Goal: Transaction & Acquisition: Purchase product/service

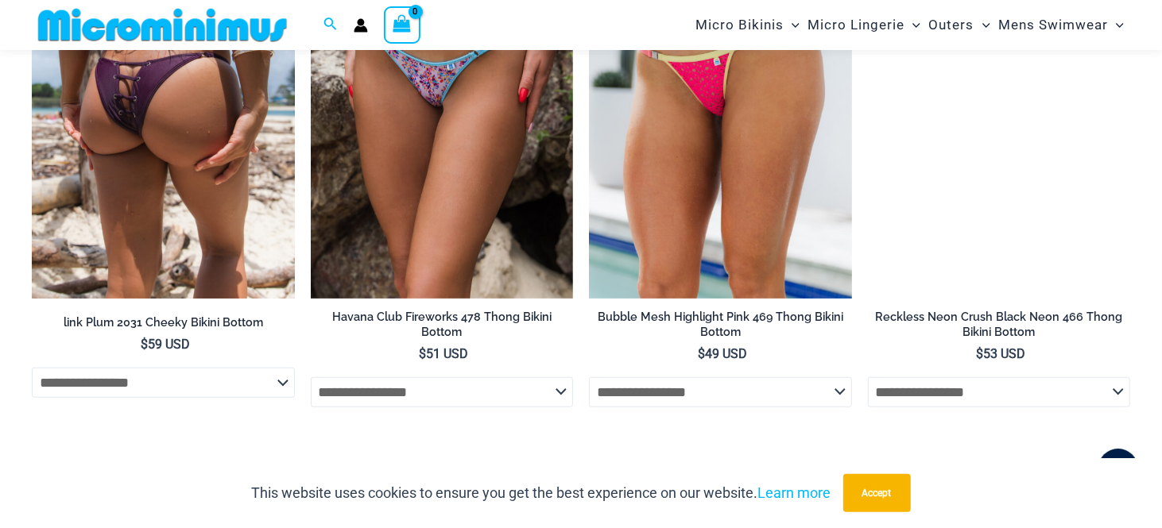
scroll to position [4438, 0]
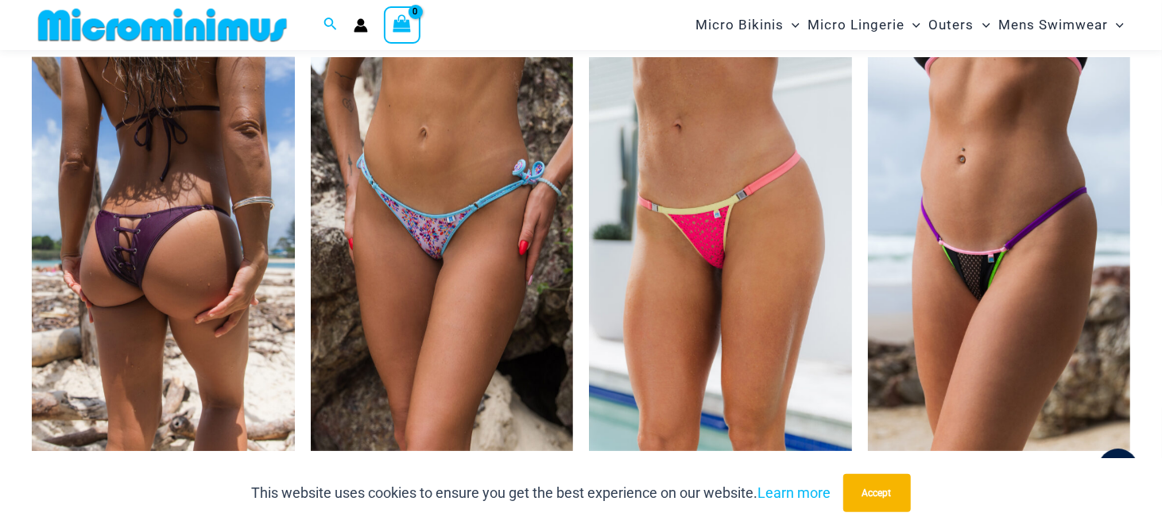
click at [189, 266] on img at bounding box center [163, 254] width 263 height 394
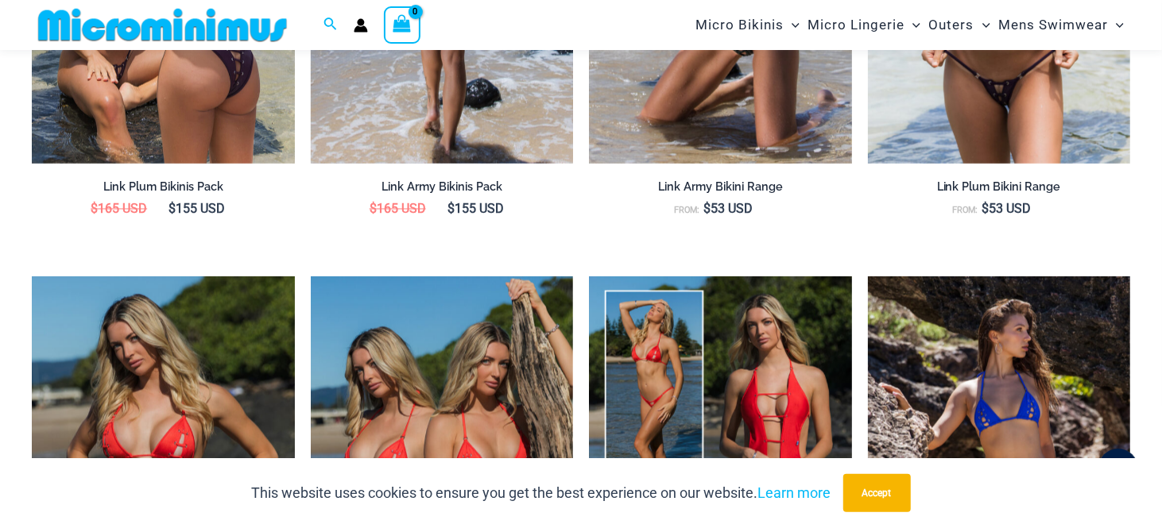
scroll to position [2053, 0]
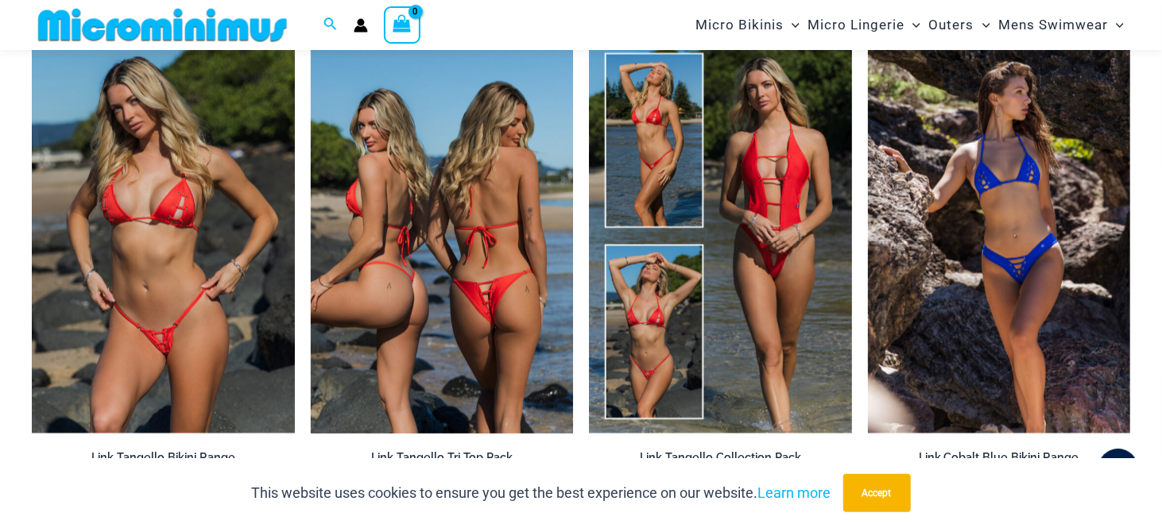
click at [431, 280] on img at bounding box center [442, 236] width 263 height 394
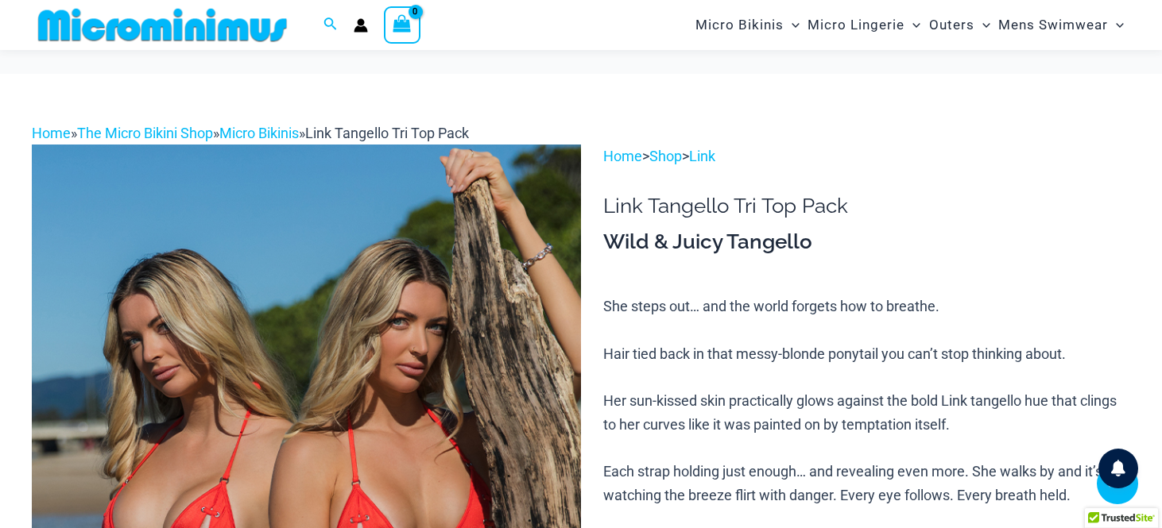
scroll to position [788, 0]
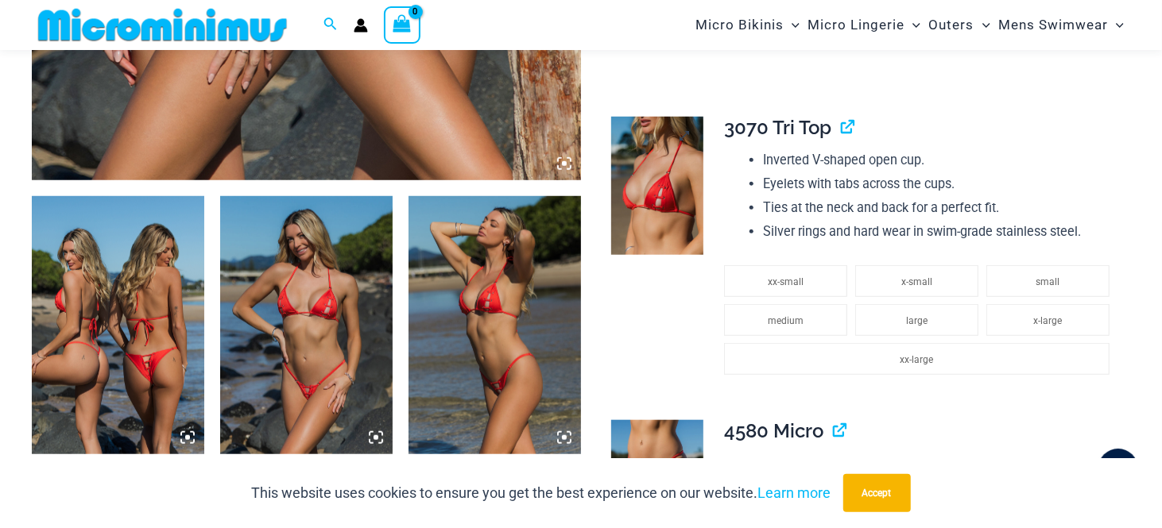
click at [676, 209] on img at bounding box center [657, 186] width 92 height 139
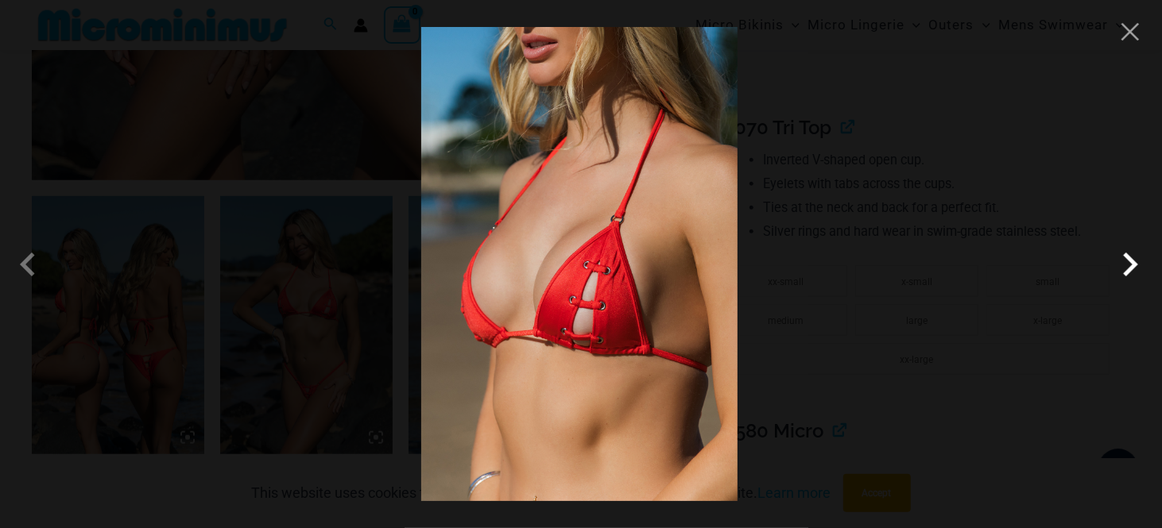
click at [1112, 274] on span at bounding box center [1130, 265] width 48 height 48
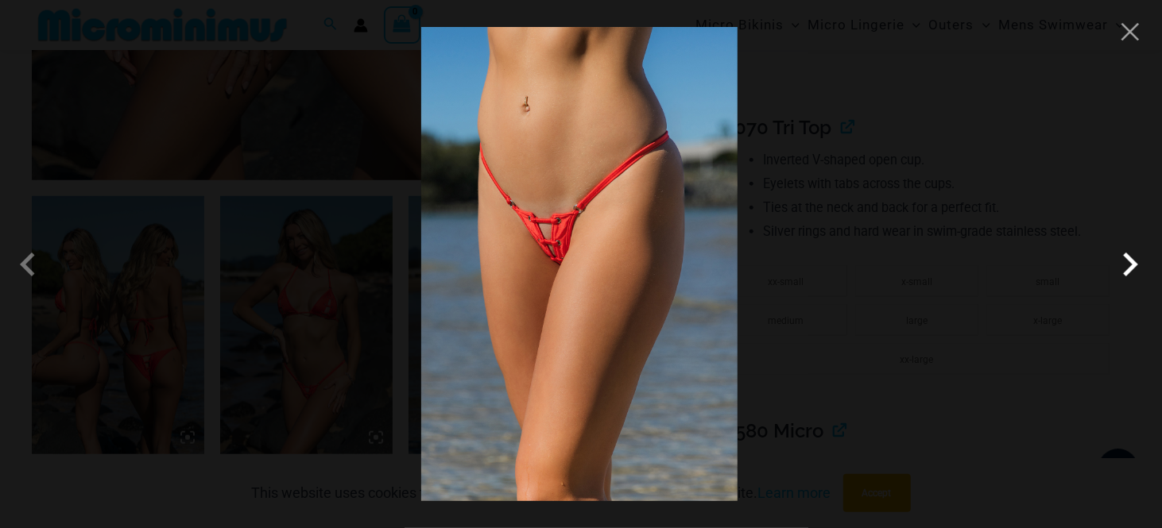
click at [1123, 268] on span at bounding box center [1130, 265] width 48 height 48
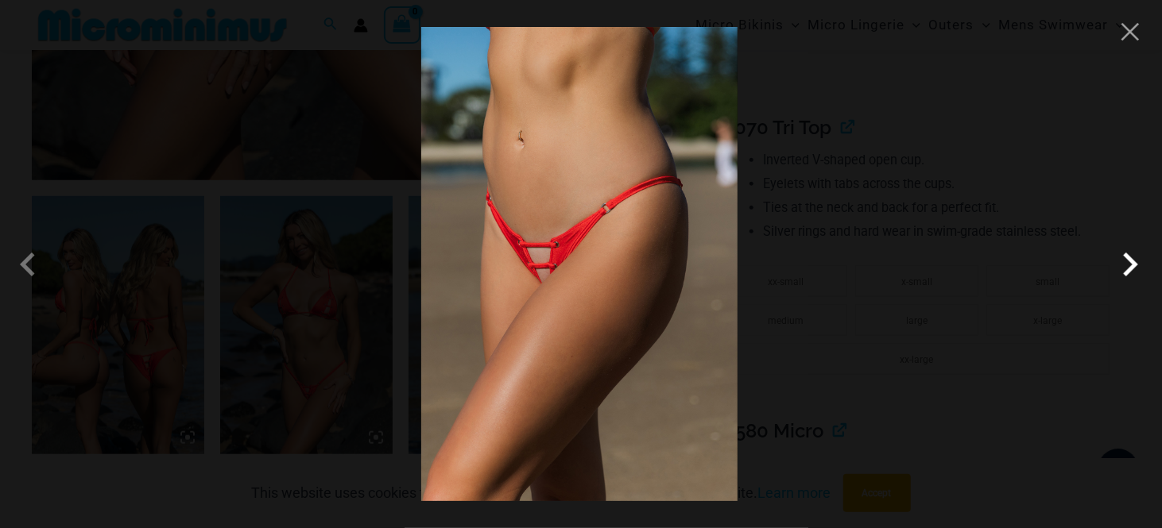
click at [1123, 268] on span at bounding box center [1130, 265] width 48 height 48
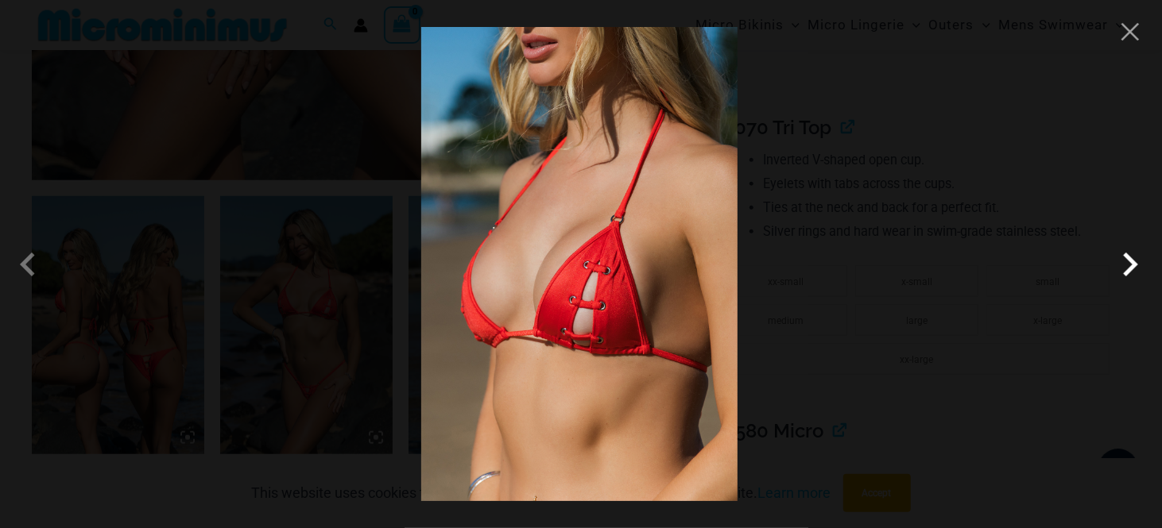
click at [1123, 268] on span at bounding box center [1130, 265] width 48 height 48
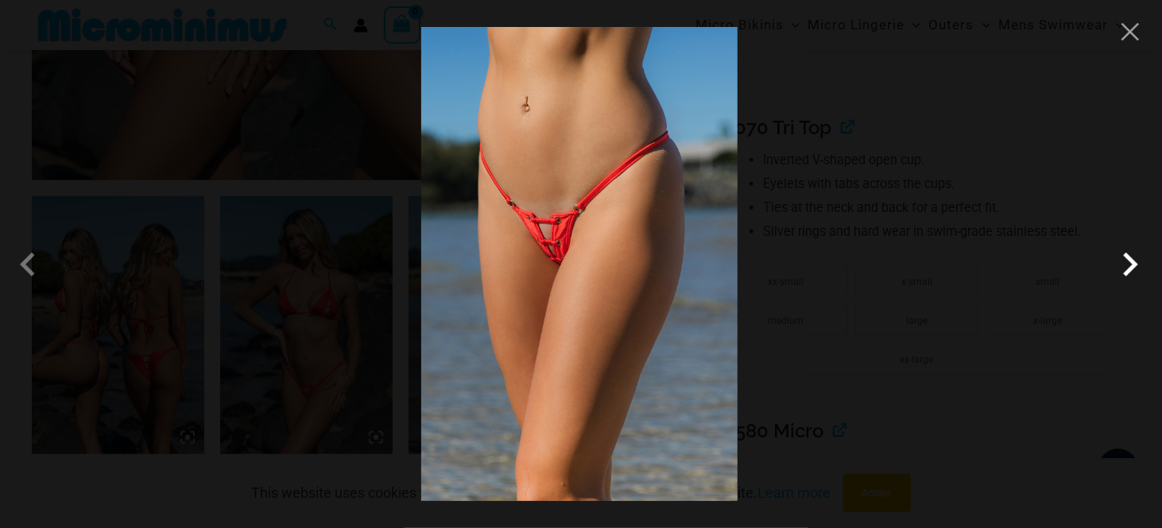
click at [1123, 268] on span at bounding box center [1130, 265] width 48 height 48
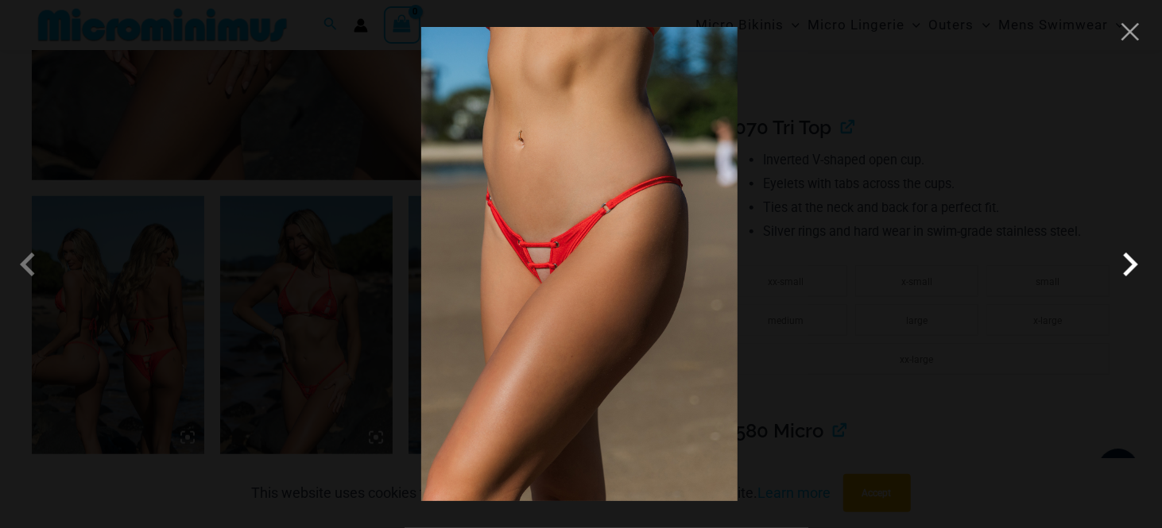
click at [1122, 264] on span at bounding box center [1130, 265] width 48 height 48
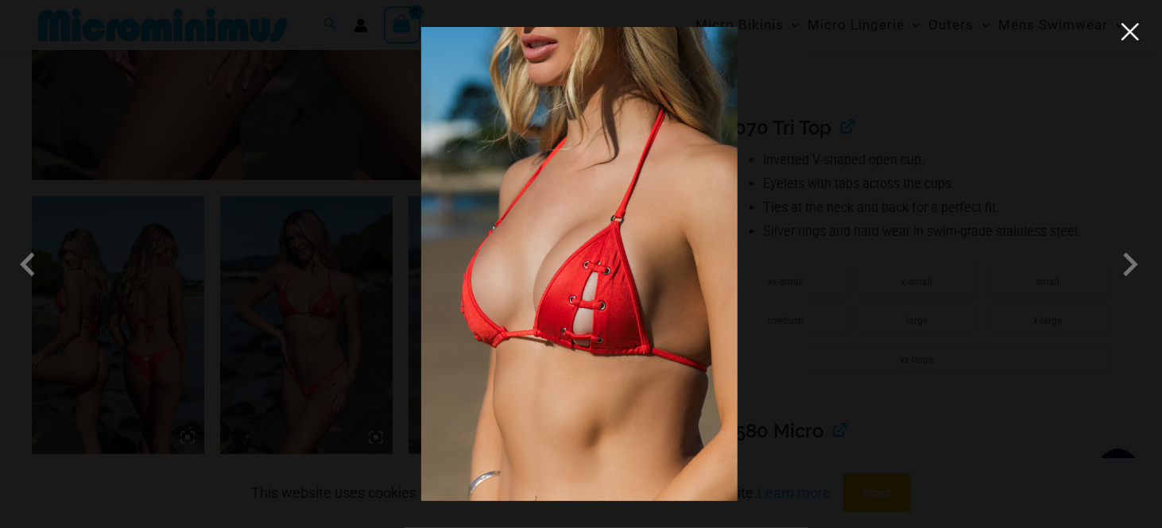
click at [1131, 34] on button "Close" at bounding box center [1130, 32] width 24 height 24
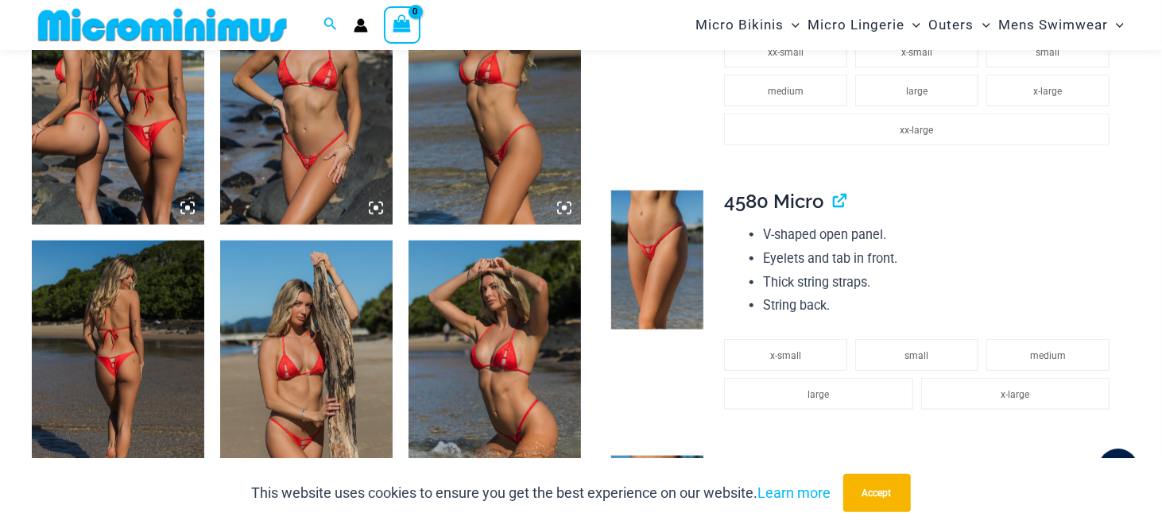
scroll to position [1027, 0]
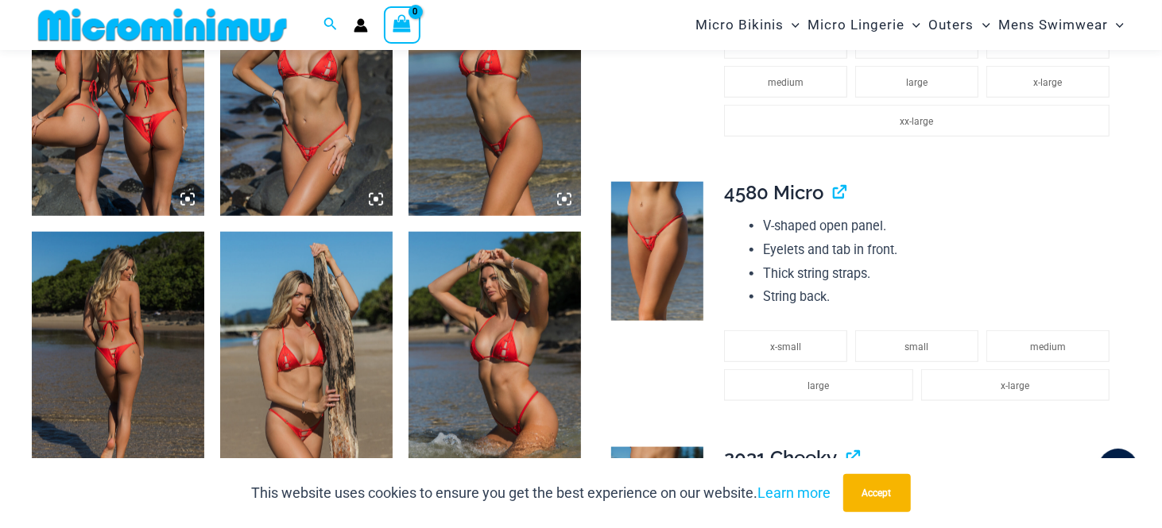
click at [147, 364] on img at bounding box center [118, 361] width 172 height 258
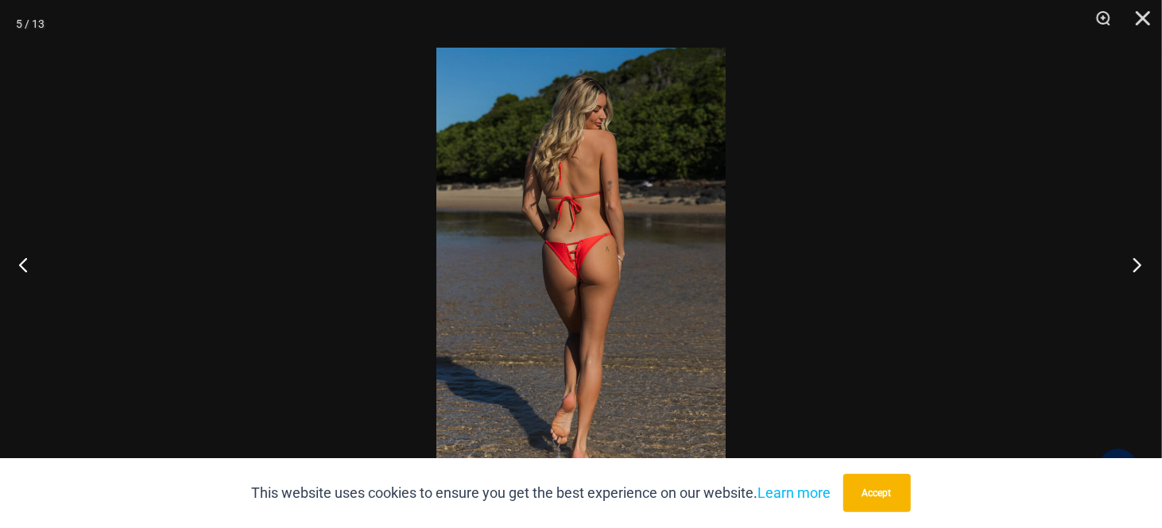
click at [1133, 258] on button "Next" at bounding box center [1132, 264] width 60 height 79
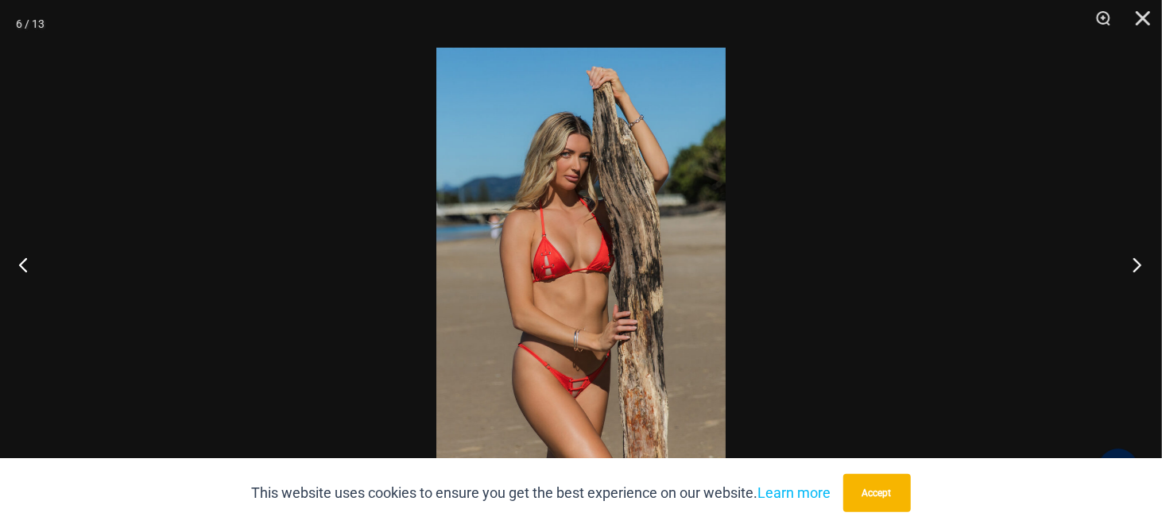
click at [1133, 258] on button "Next" at bounding box center [1132, 264] width 60 height 79
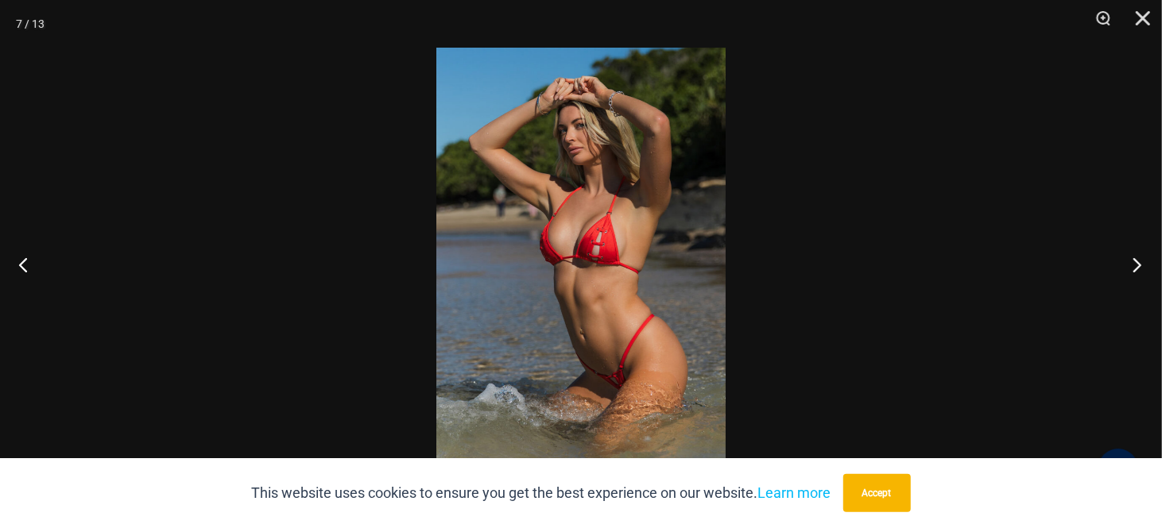
click at [1133, 258] on button "Next" at bounding box center [1132, 264] width 60 height 79
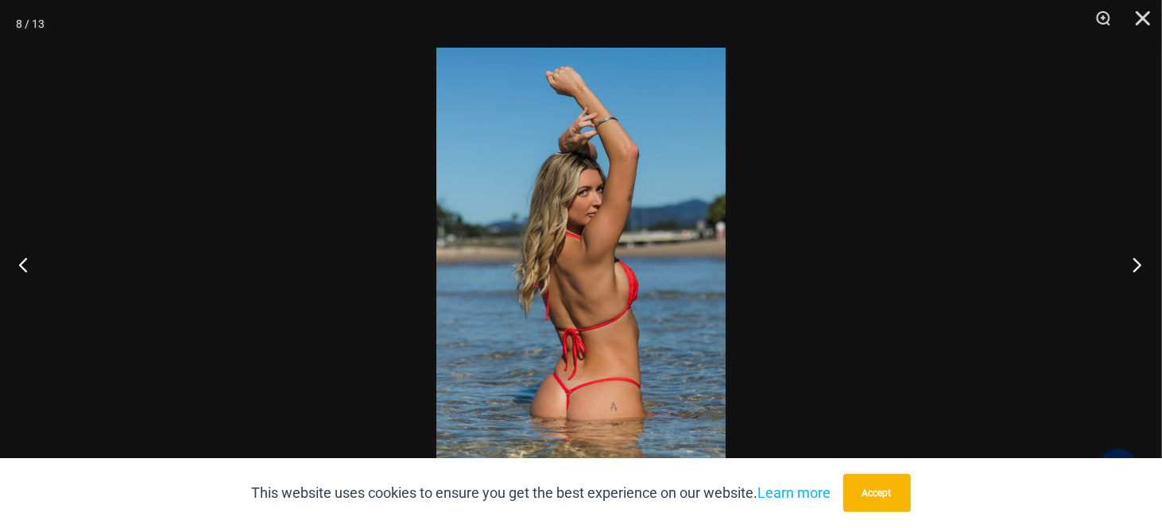
click at [1133, 258] on button "Next" at bounding box center [1132, 264] width 60 height 79
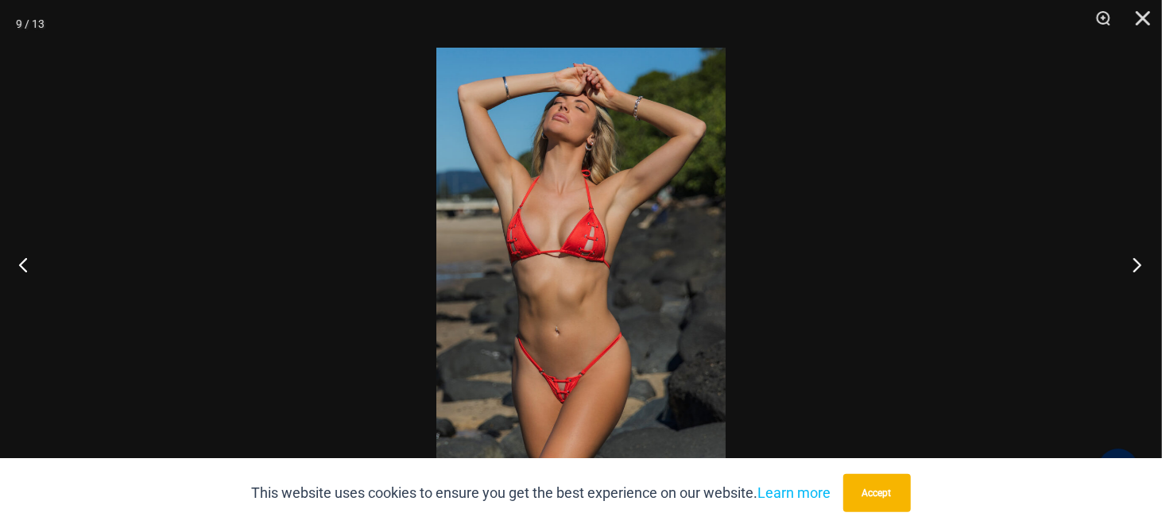
click at [1133, 258] on button "Next" at bounding box center [1132, 264] width 60 height 79
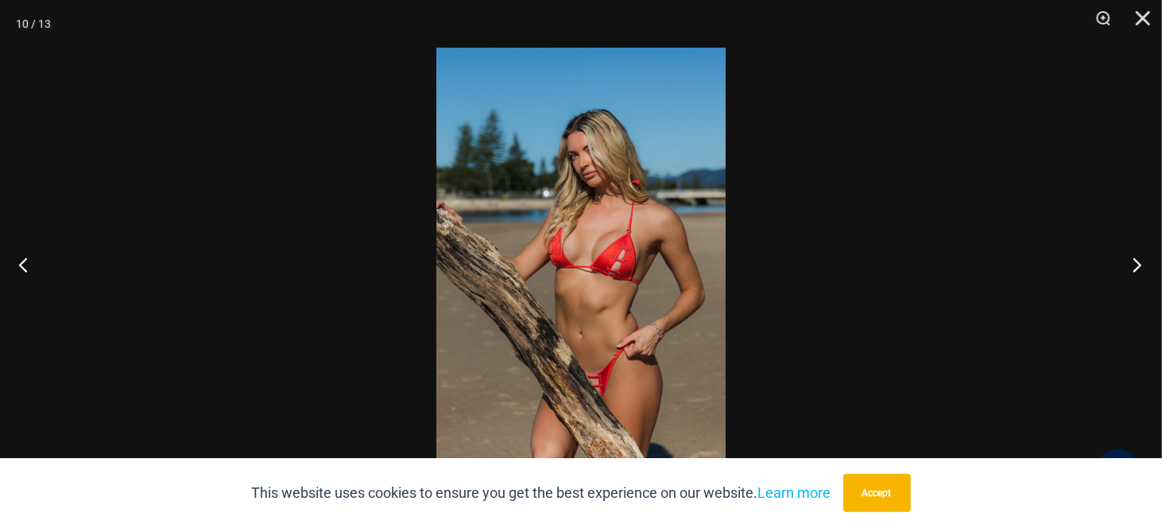
click at [1133, 258] on button "Next" at bounding box center [1132, 264] width 60 height 79
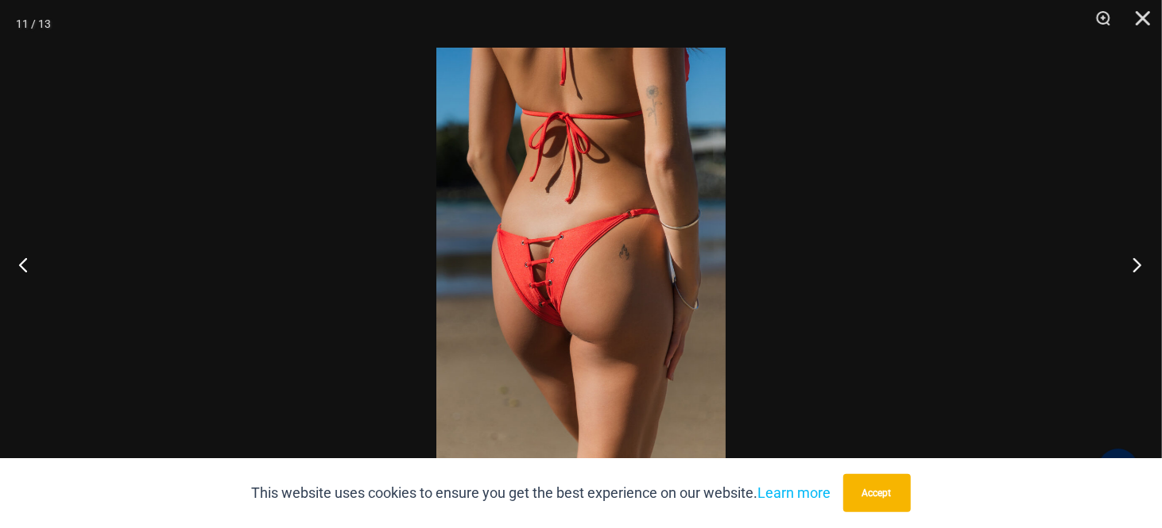
click at [1133, 258] on button "Next" at bounding box center [1132, 264] width 60 height 79
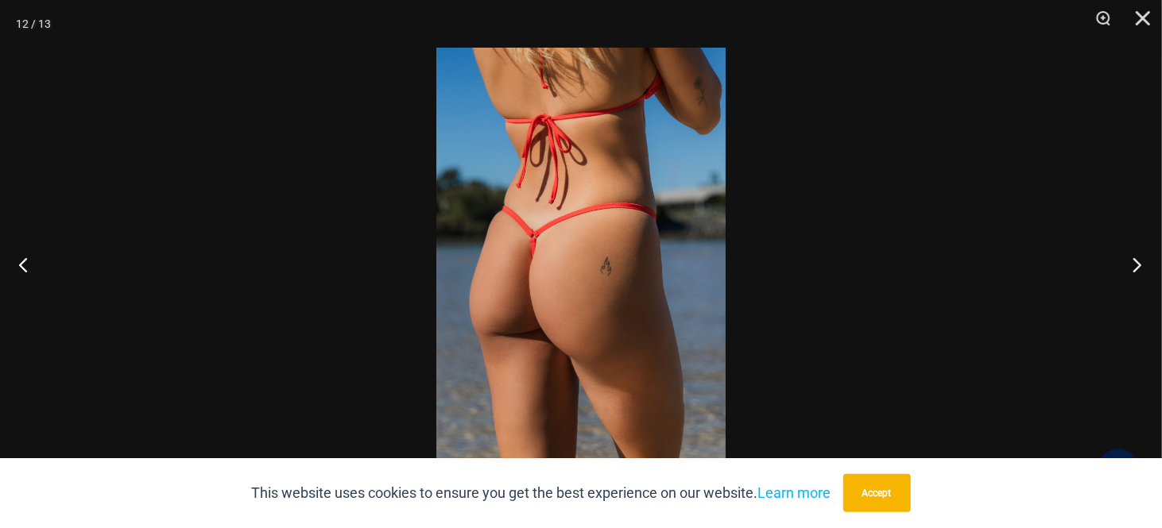
click at [1133, 258] on button "Next" at bounding box center [1132, 264] width 60 height 79
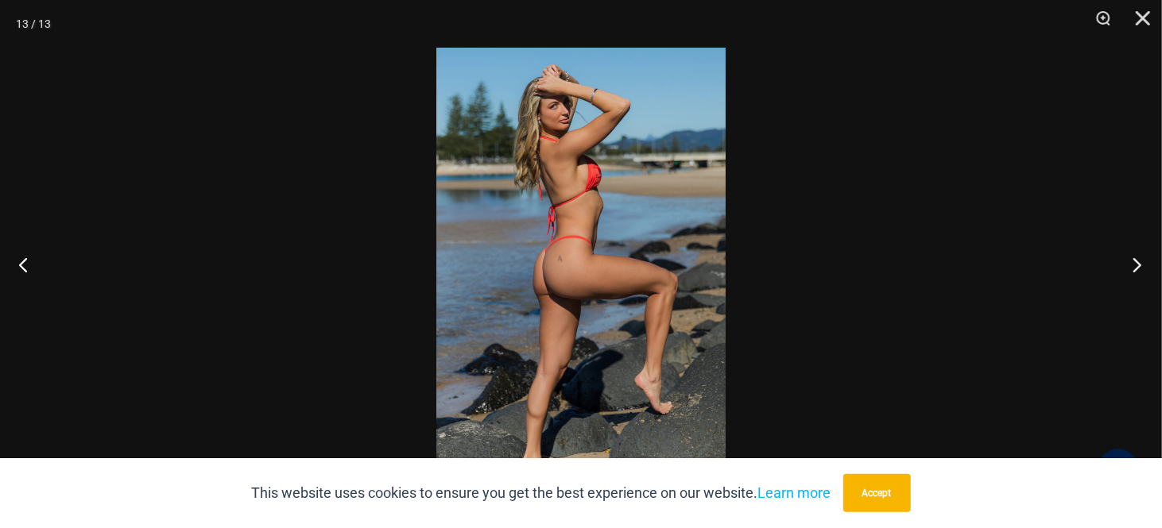
click at [1133, 258] on button "Next" at bounding box center [1132, 264] width 60 height 79
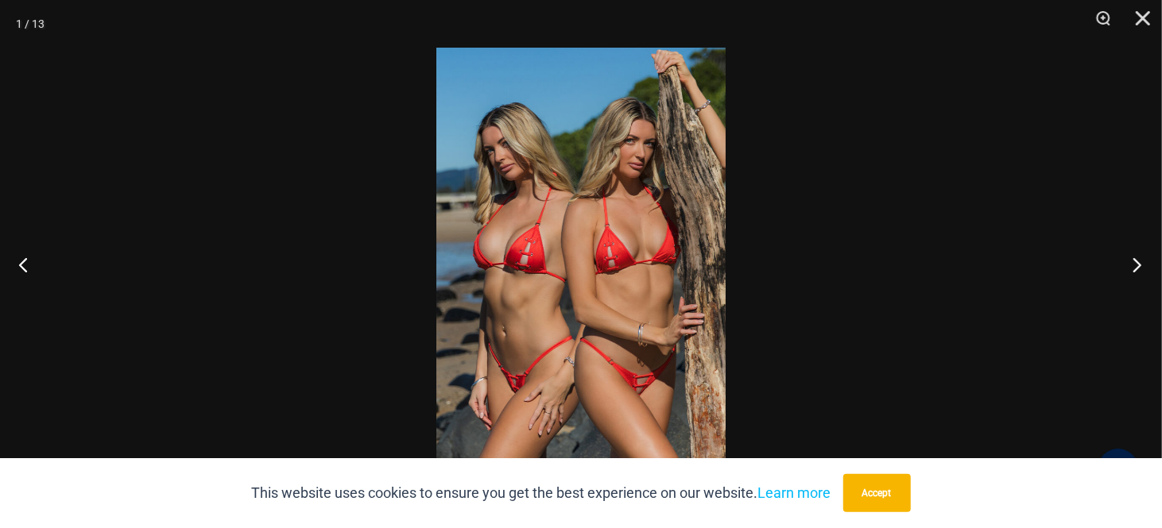
click at [1133, 258] on button "Next" at bounding box center [1132, 264] width 60 height 79
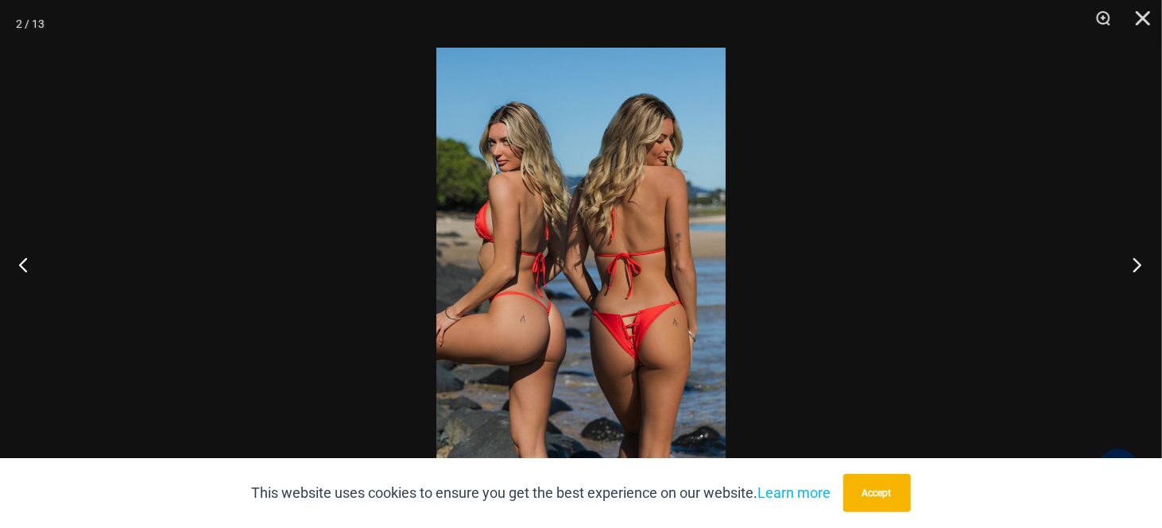
click at [1133, 258] on button "Next" at bounding box center [1132, 264] width 60 height 79
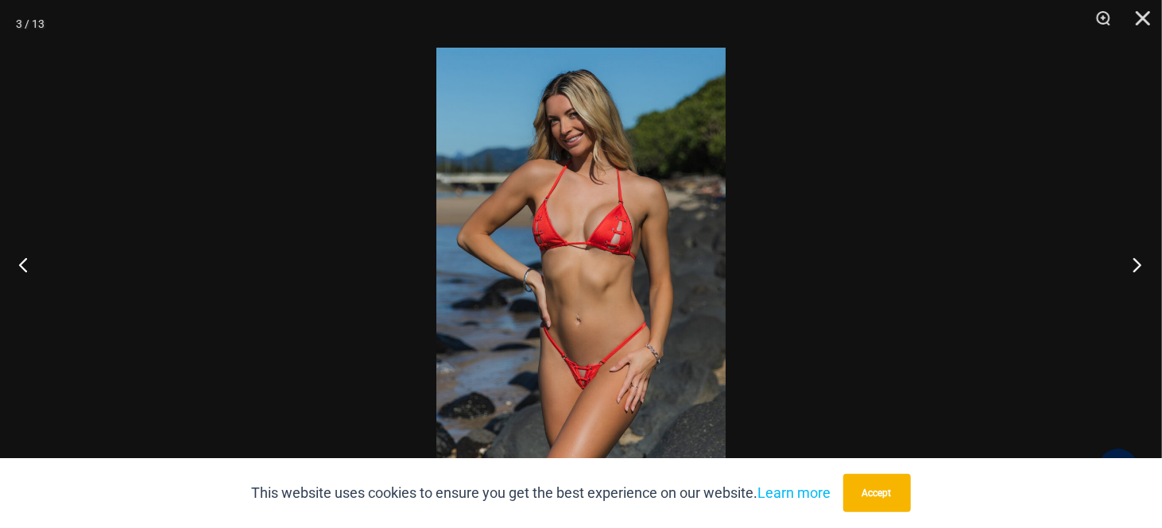
click at [1133, 258] on button "Next" at bounding box center [1132, 264] width 60 height 79
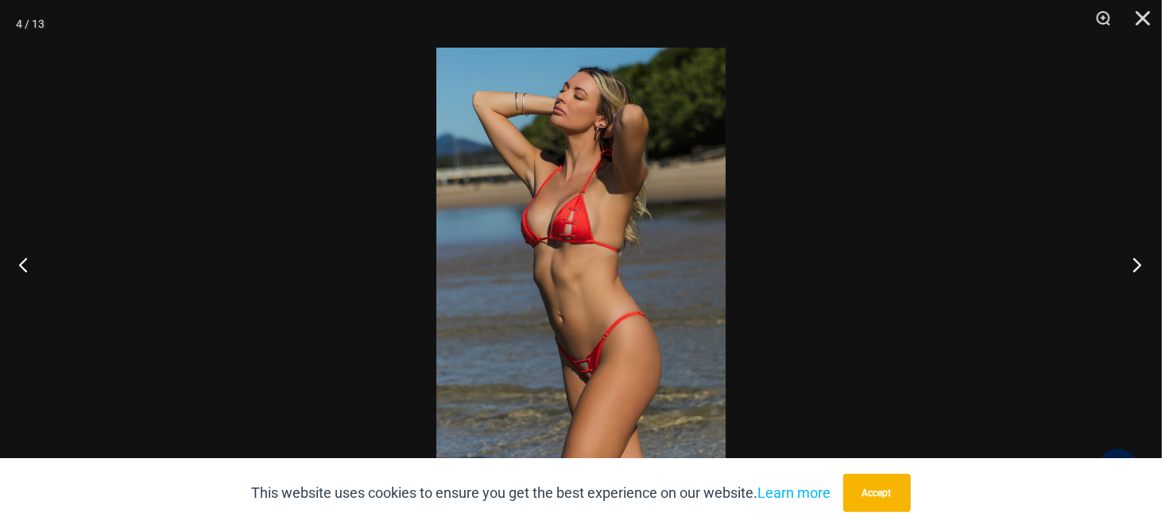
click at [1133, 258] on button "Next" at bounding box center [1132, 264] width 60 height 79
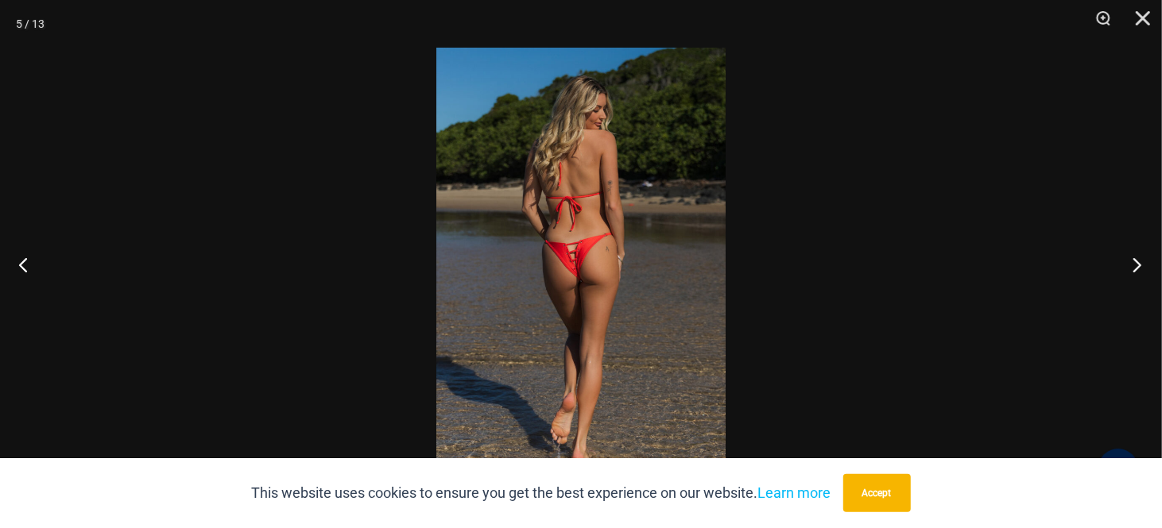
click at [1133, 258] on button "Next" at bounding box center [1132, 264] width 60 height 79
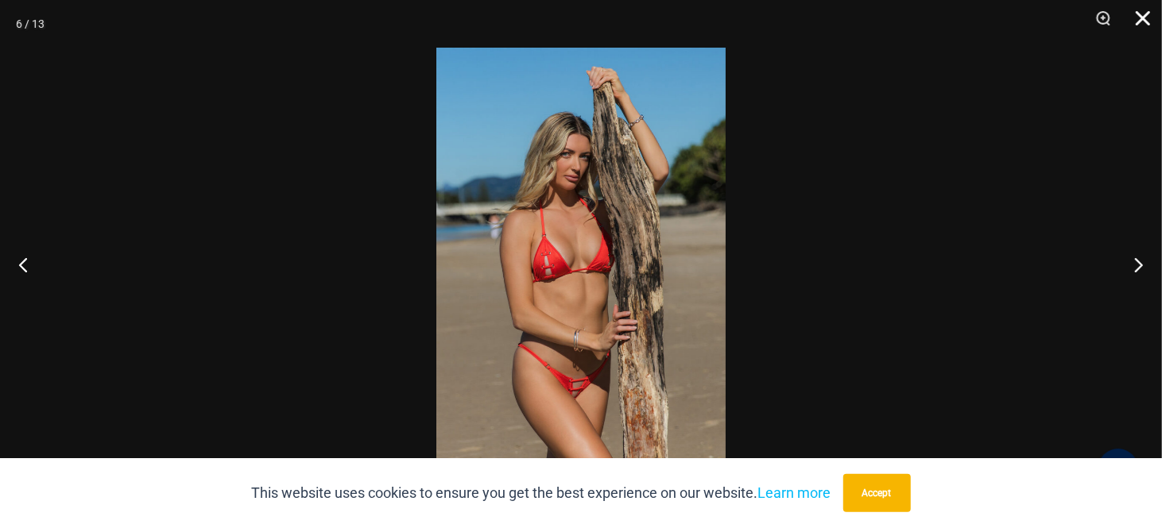
click at [1148, 10] on button "Close" at bounding box center [1137, 24] width 40 height 48
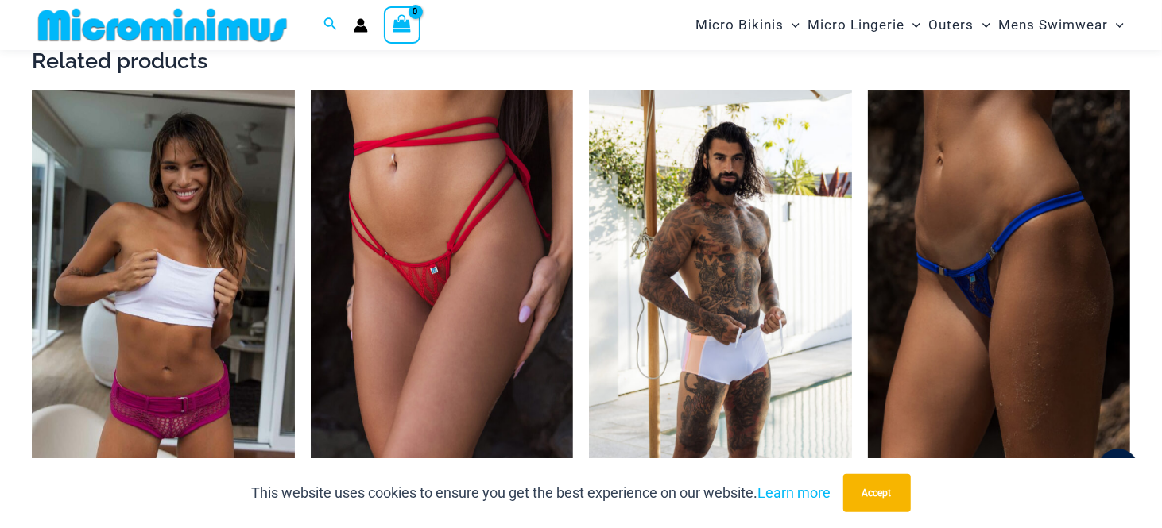
scroll to position [3331, 0]
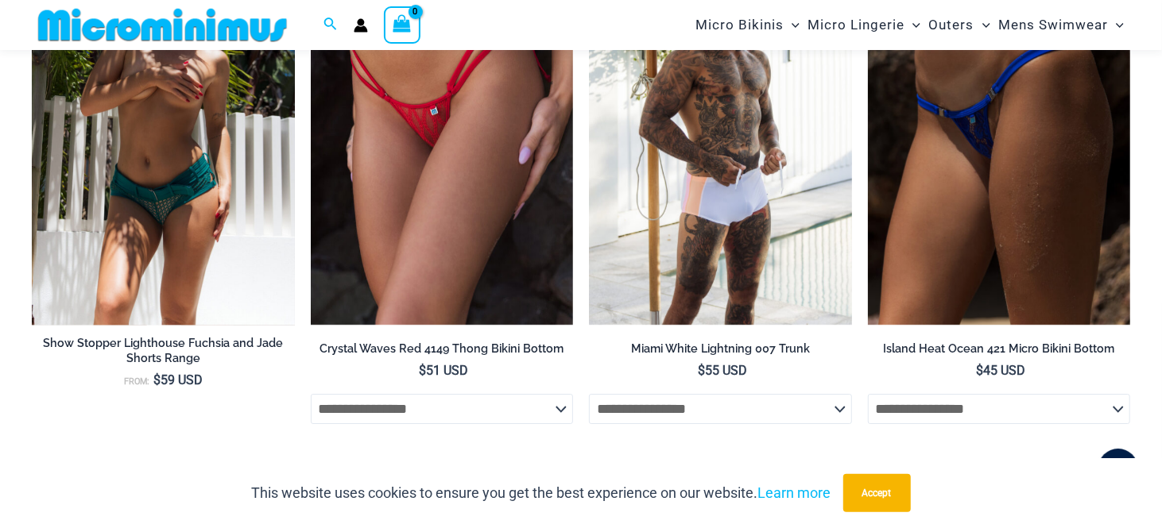
click at [167, 226] on img at bounding box center [163, 128] width 263 height 394
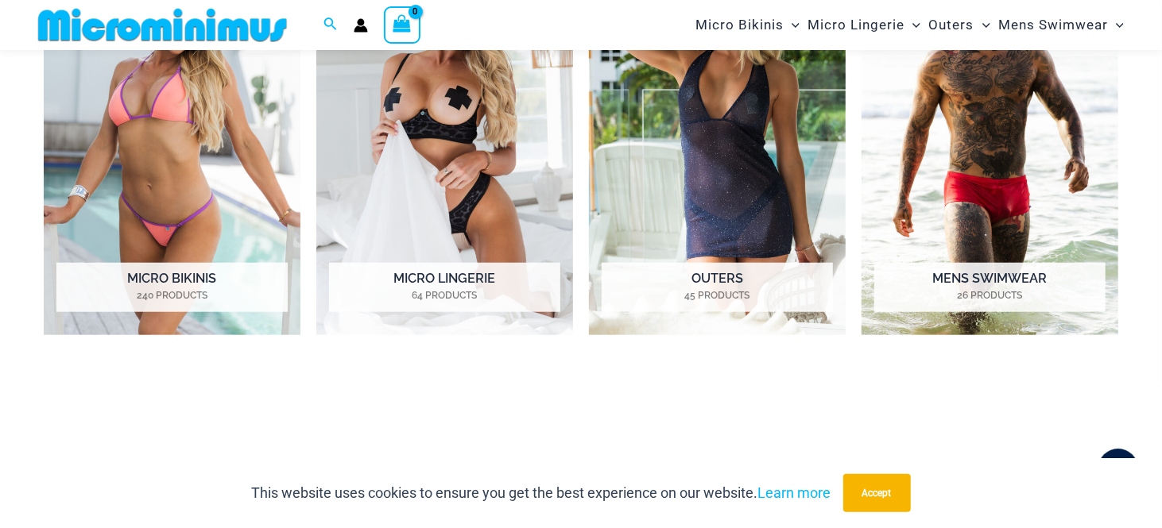
scroll to position [702, 0]
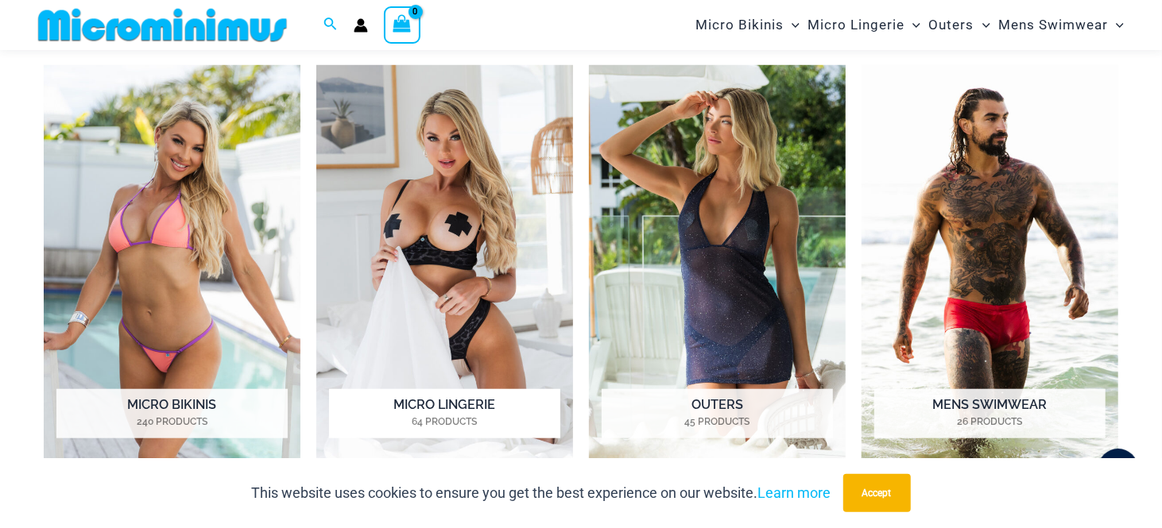
click at [445, 230] on img "Visit product category Micro Lingerie" at bounding box center [444, 263] width 257 height 397
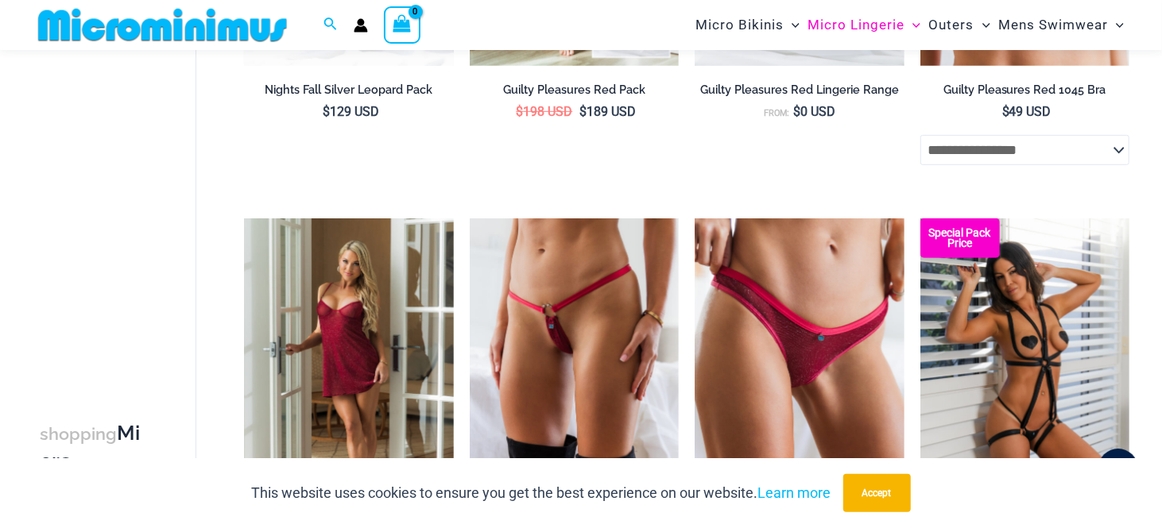
scroll to position [553, 0]
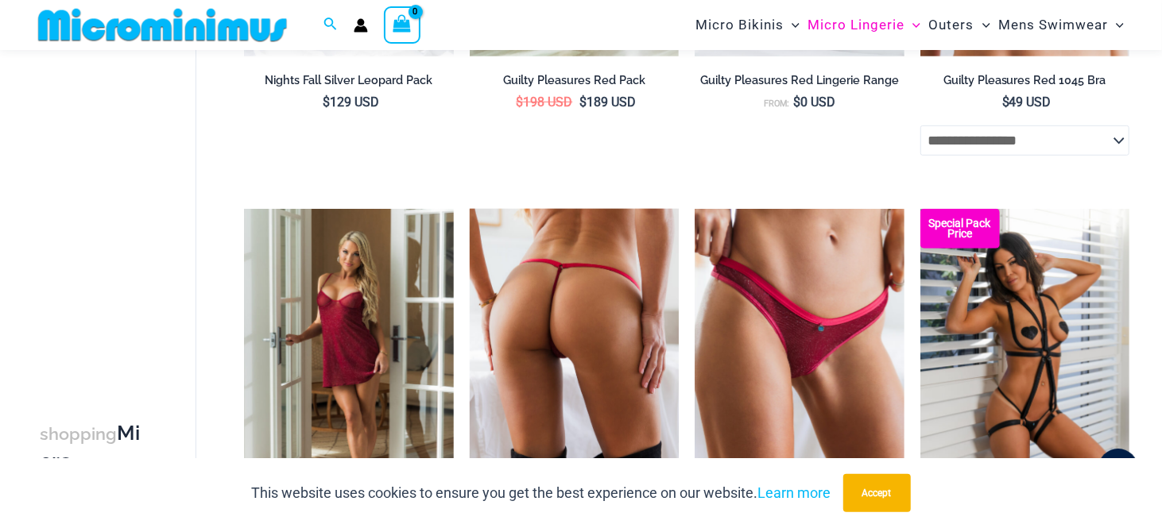
click at [601, 317] on img at bounding box center [574, 366] width 209 height 314
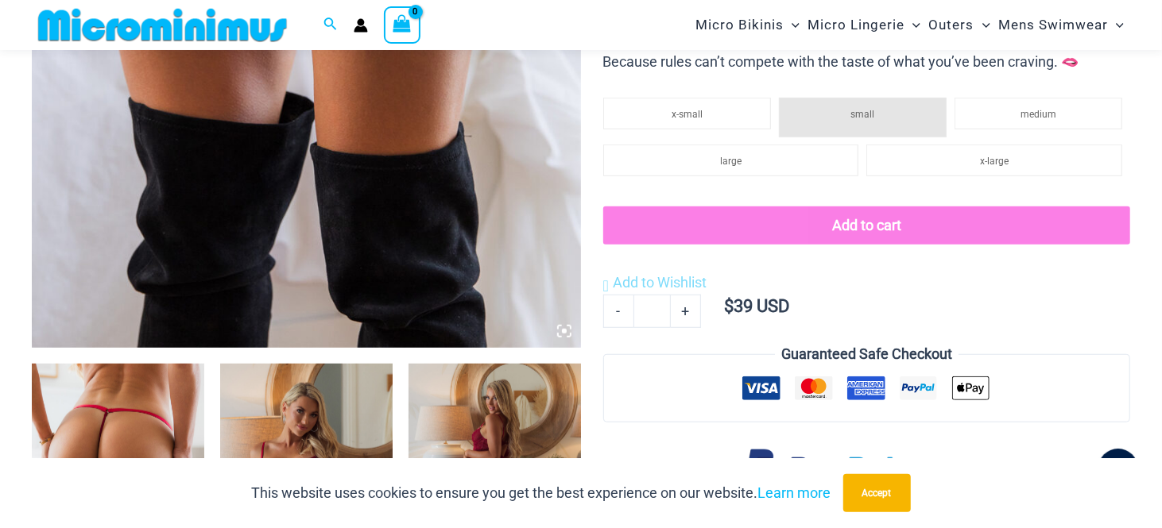
scroll to position [780, 0]
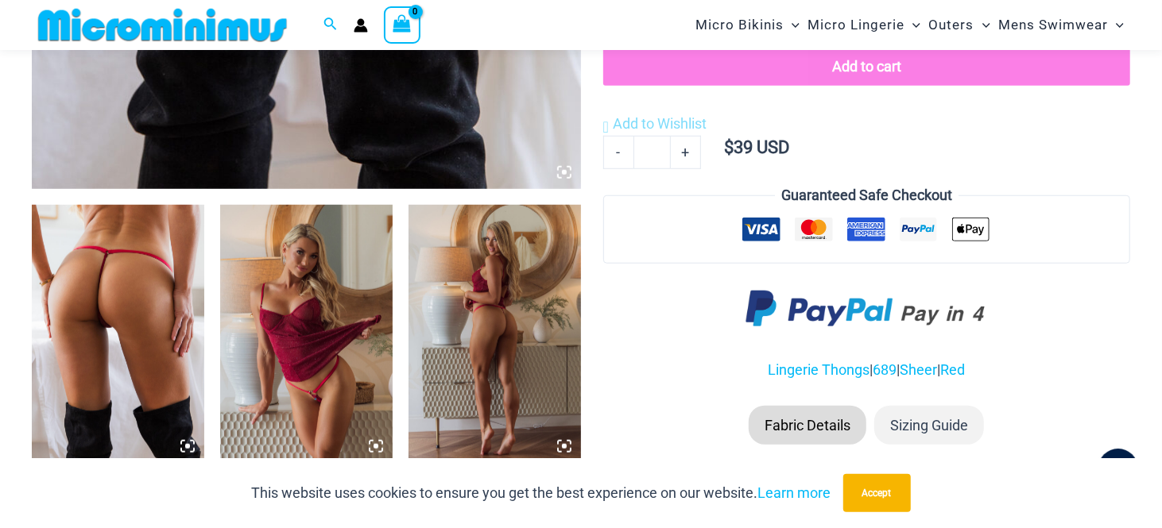
click at [138, 314] on img at bounding box center [118, 334] width 172 height 258
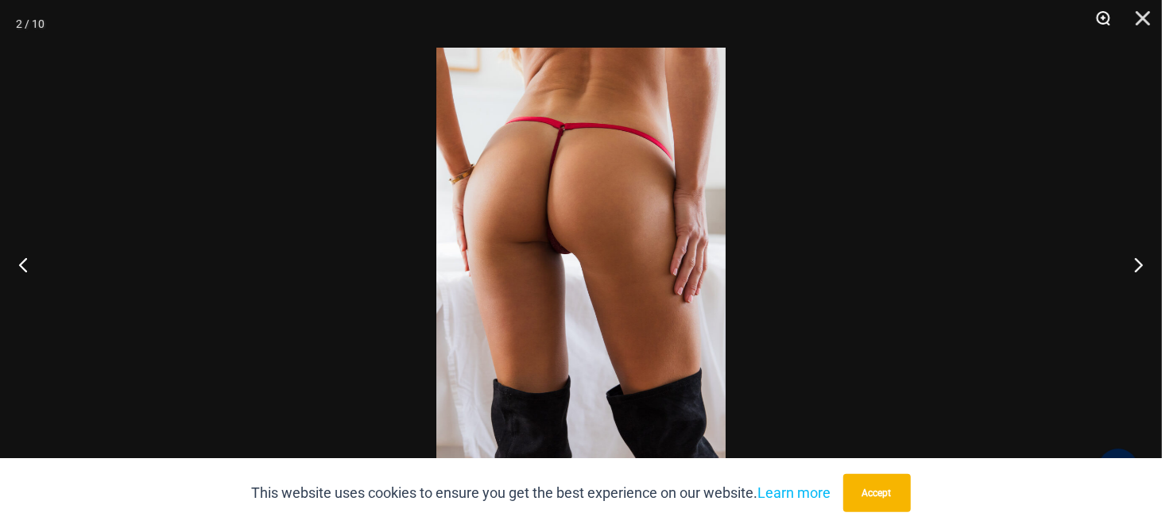
click at [1107, 17] on button "Zoom" at bounding box center [1097, 24] width 40 height 48
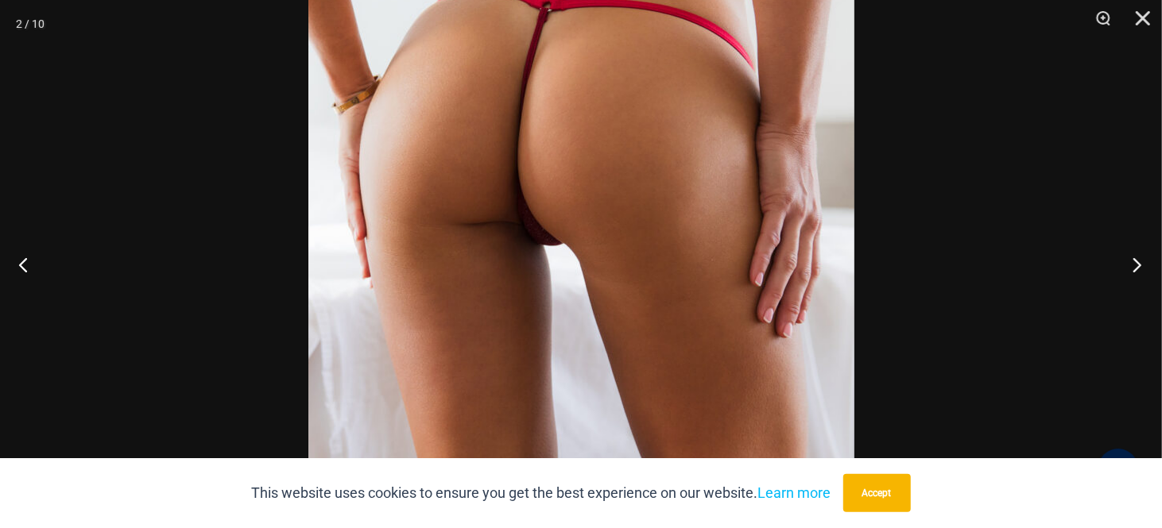
click at [1139, 266] on button "Next" at bounding box center [1132, 264] width 60 height 79
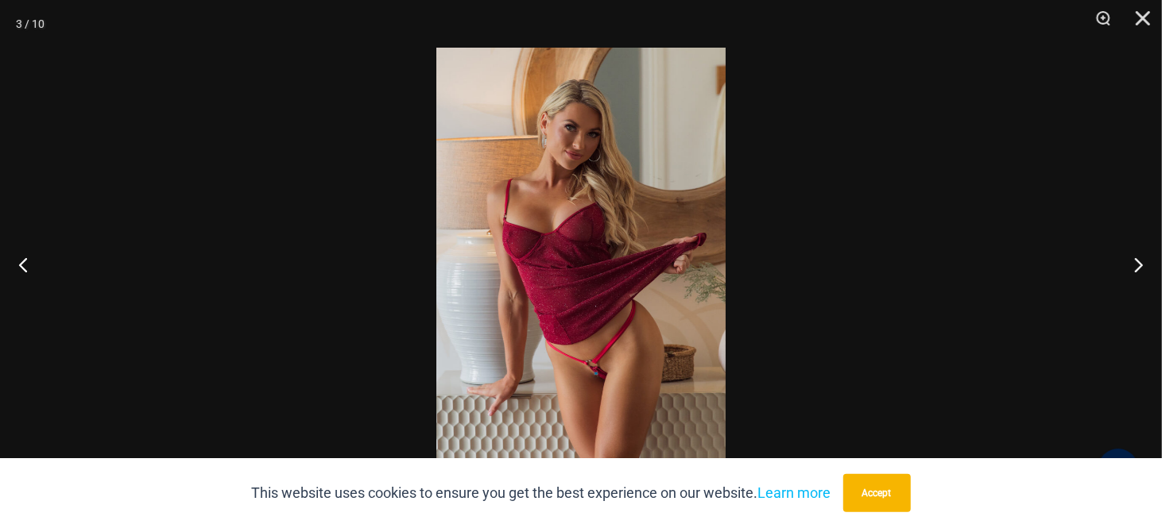
click at [594, 350] on img at bounding box center [580, 264] width 289 height 433
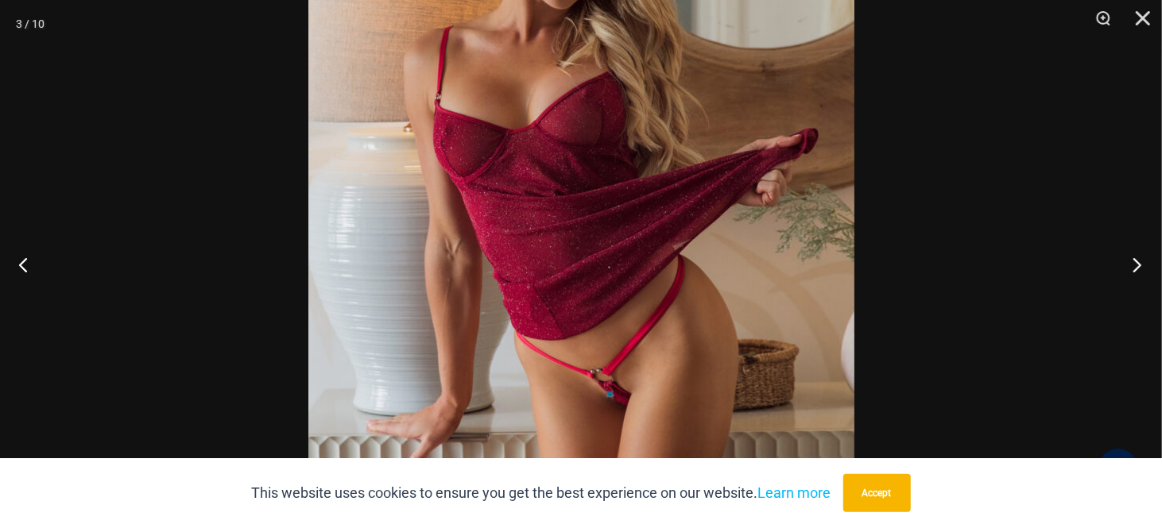
click at [1136, 261] on button "Next" at bounding box center [1132, 264] width 60 height 79
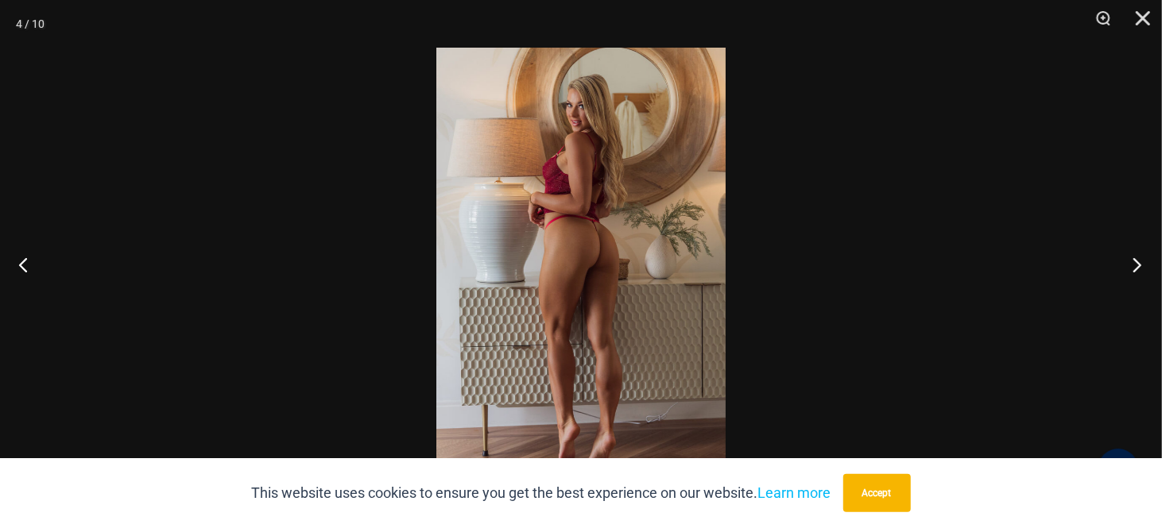
click at [1136, 261] on button "Next" at bounding box center [1132, 264] width 60 height 79
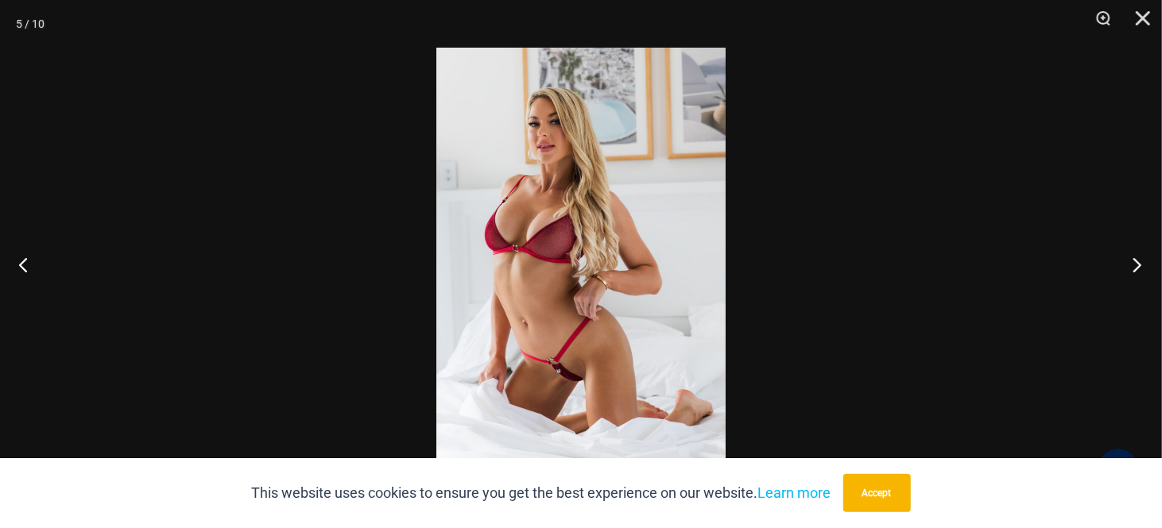
click at [1136, 261] on button "Next" at bounding box center [1132, 264] width 60 height 79
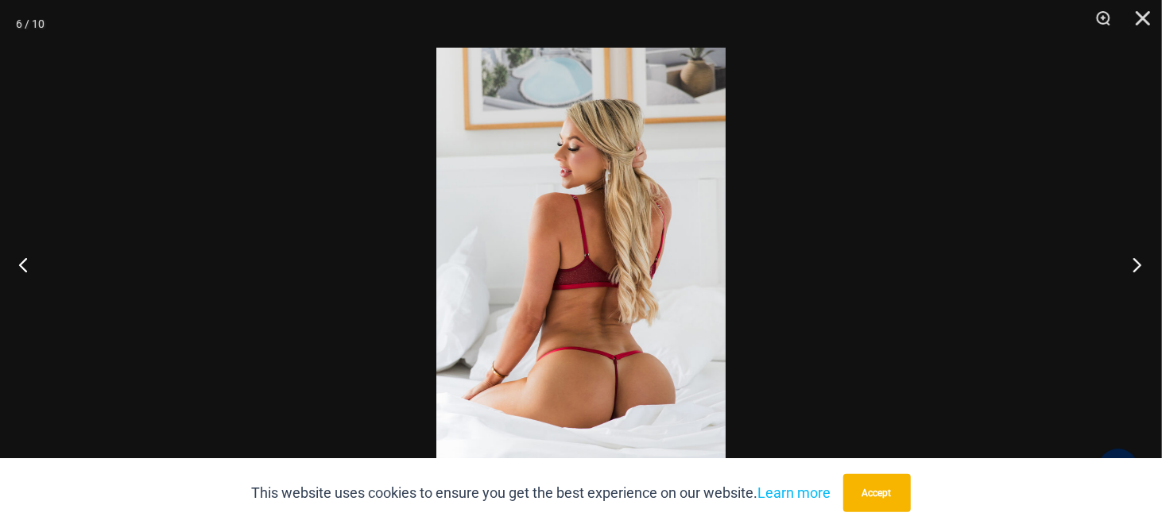
click at [1136, 261] on button "Next" at bounding box center [1132, 264] width 60 height 79
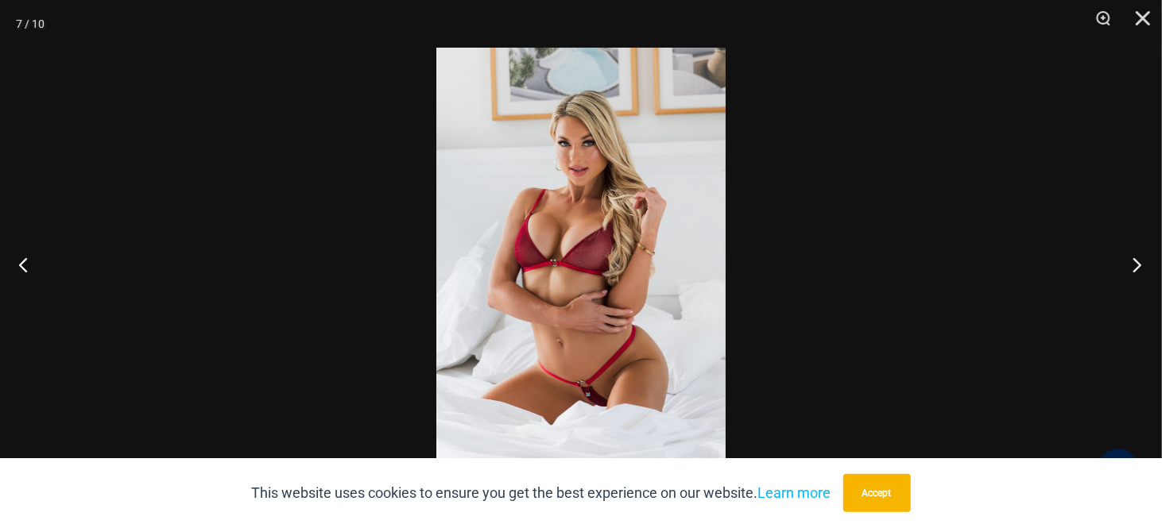
click at [1136, 261] on button "Next" at bounding box center [1132, 264] width 60 height 79
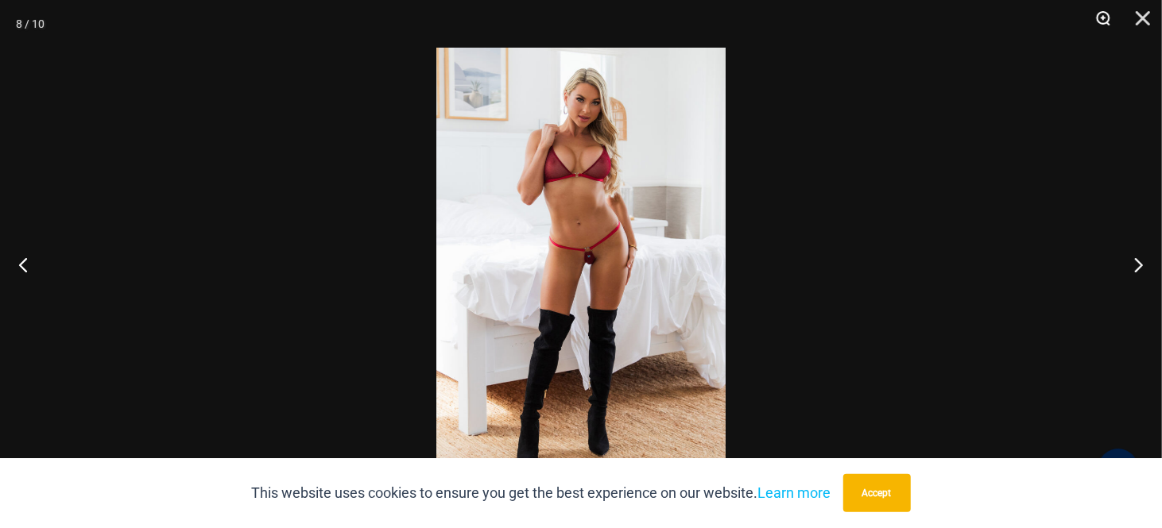
click at [1091, 14] on button "Zoom" at bounding box center [1097, 24] width 40 height 48
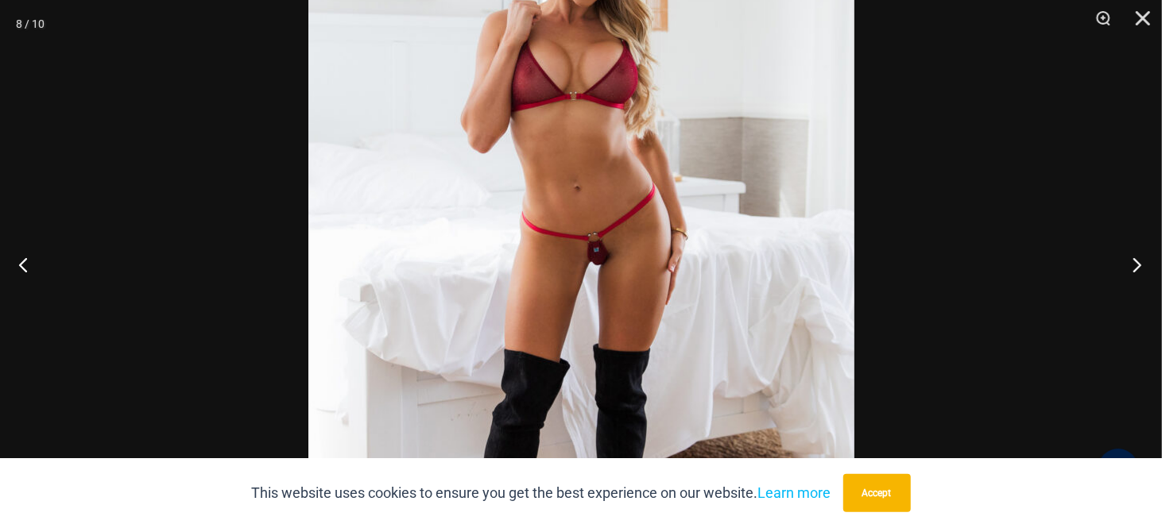
click at [1131, 262] on button "Next" at bounding box center [1132, 264] width 60 height 79
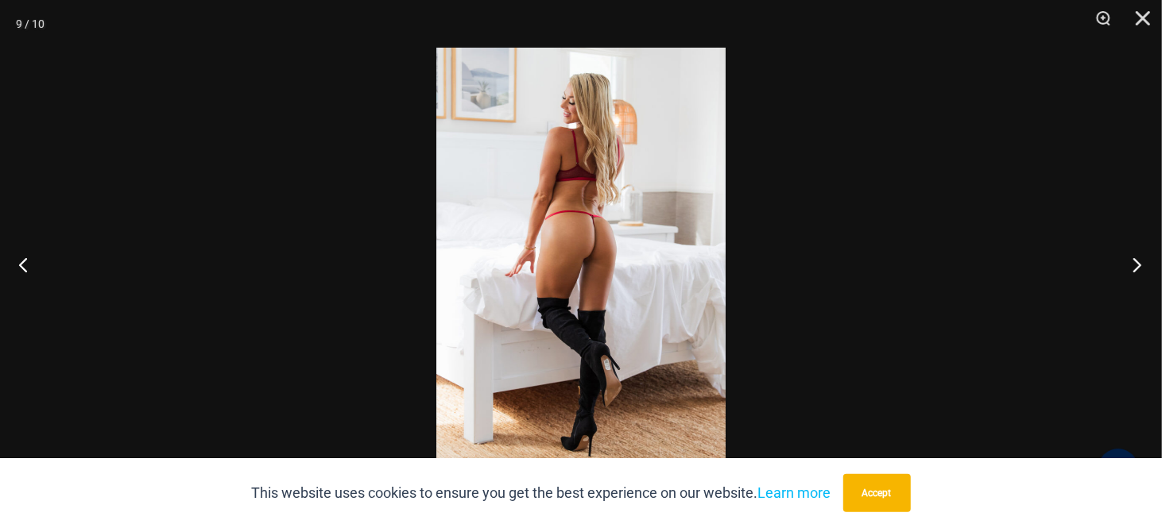
click at [1131, 262] on button "Next" at bounding box center [1132, 264] width 60 height 79
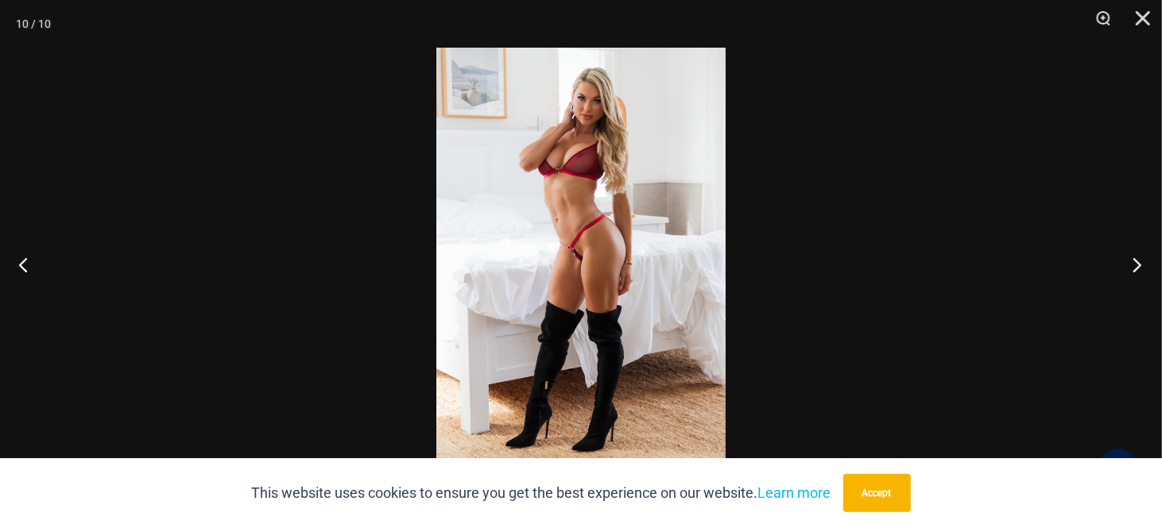
click at [1131, 262] on button "Next" at bounding box center [1132, 264] width 60 height 79
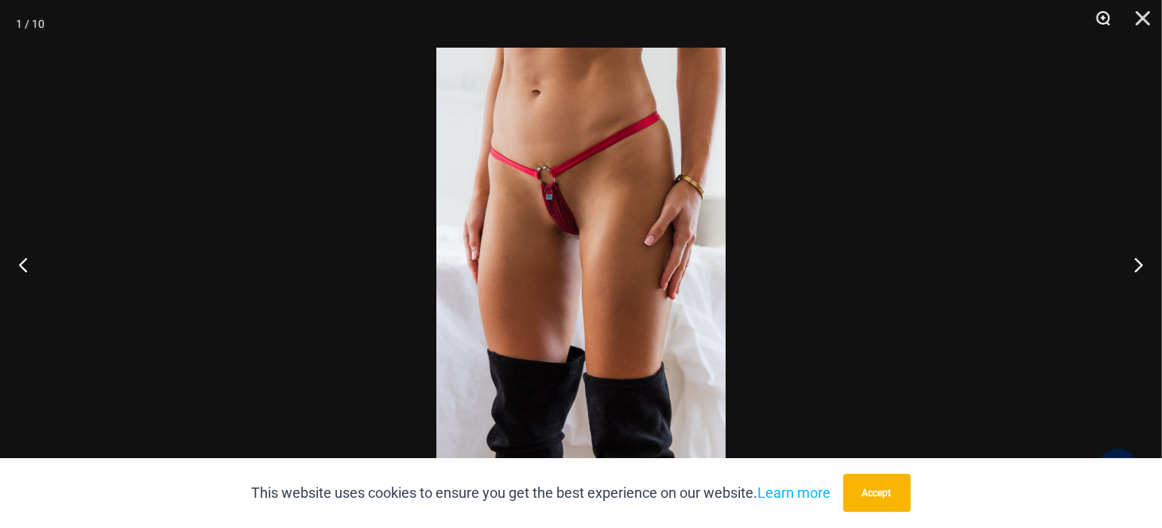
click at [1101, 19] on button "Zoom" at bounding box center [1097, 24] width 40 height 48
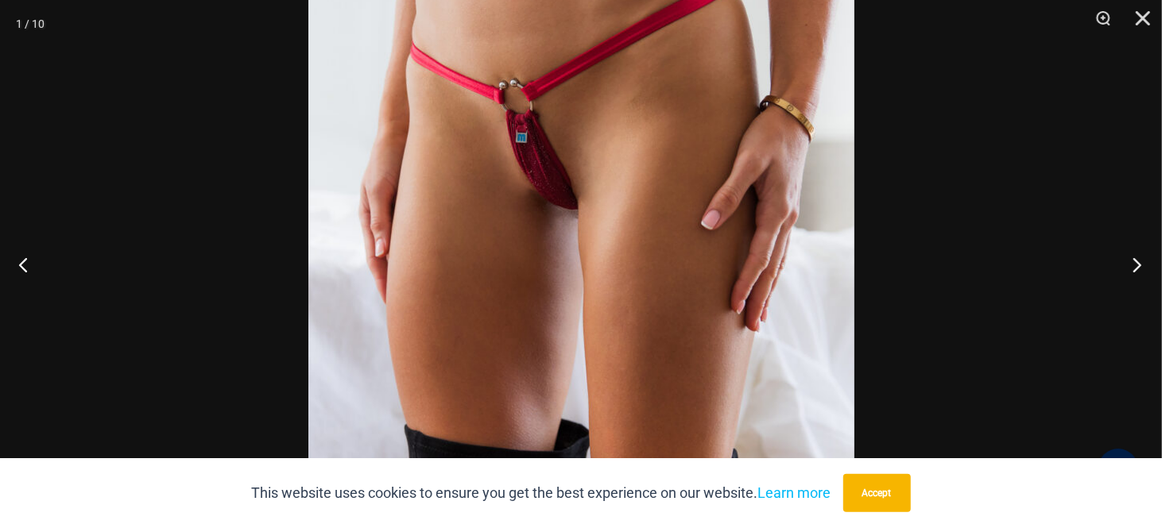
click at [1135, 253] on button "Next" at bounding box center [1132, 264] width 60 height 79
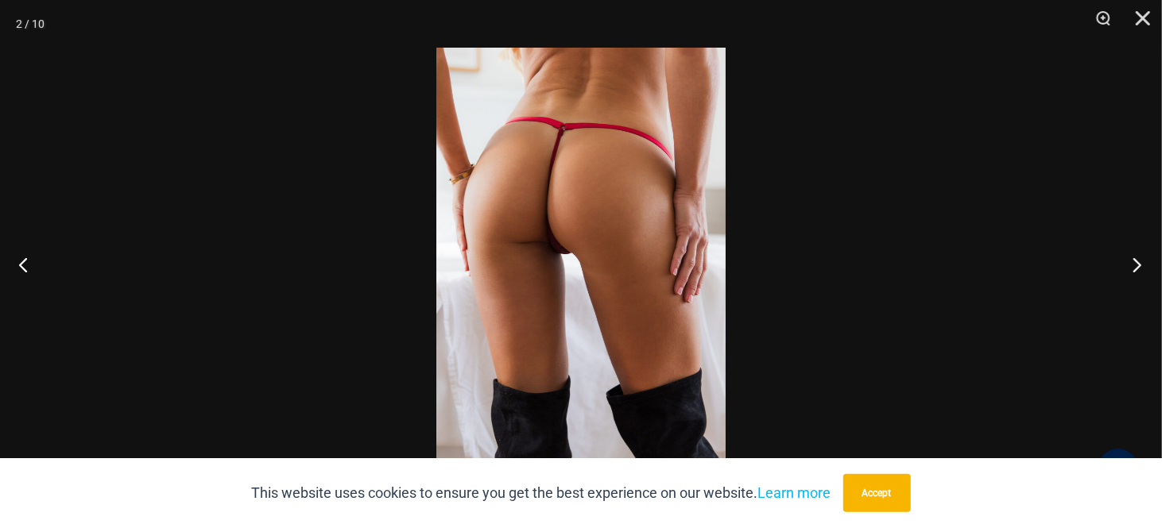
click at [1135, 253] on button "Next" at bounding box center [1132, 264] width 60 height 79
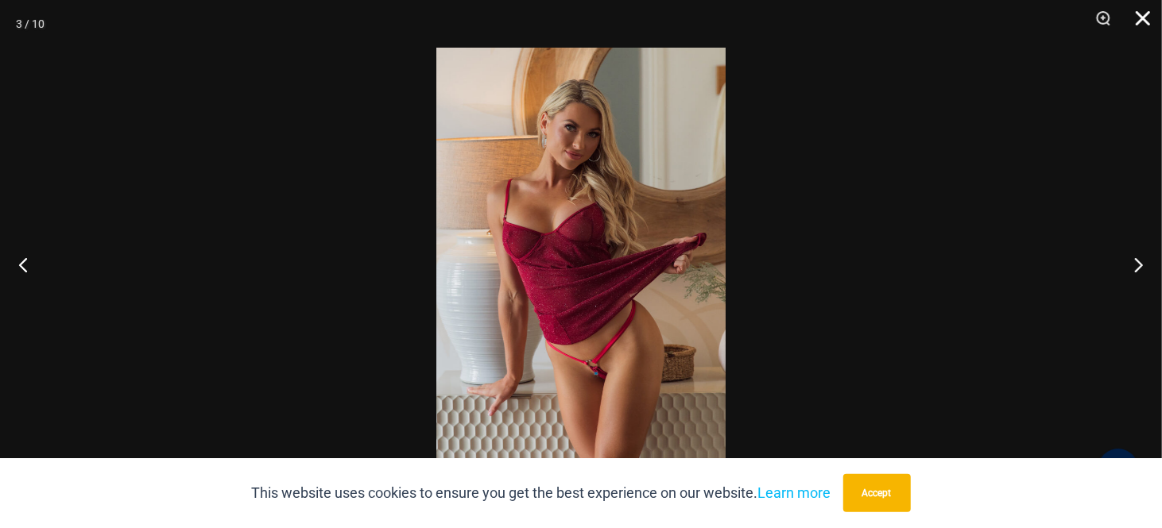
click at [1143, 17] on button "Close" at bounding box center [1137, 24] width 40 height 48
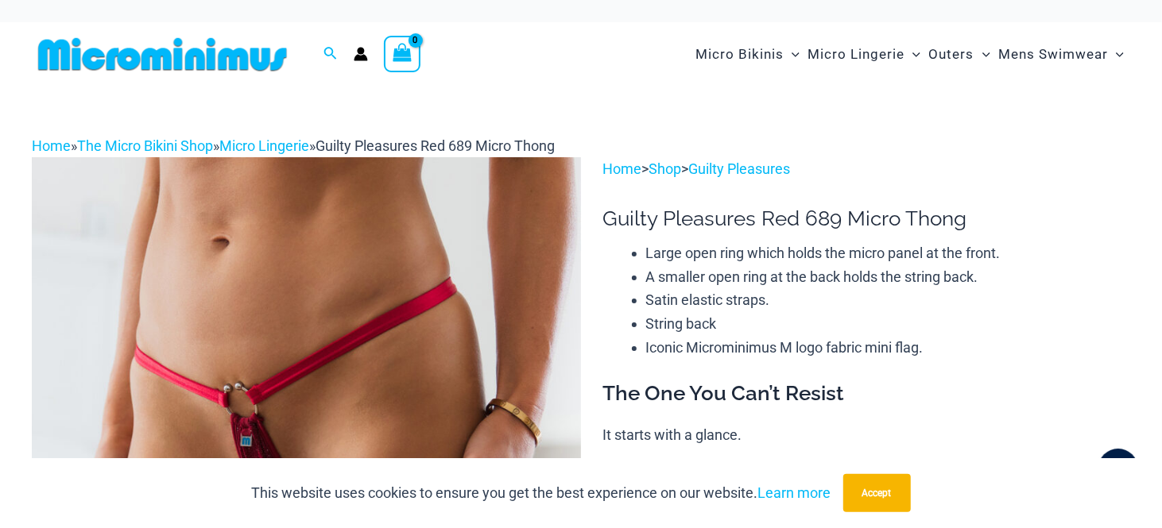
scroll to position [0, 0]
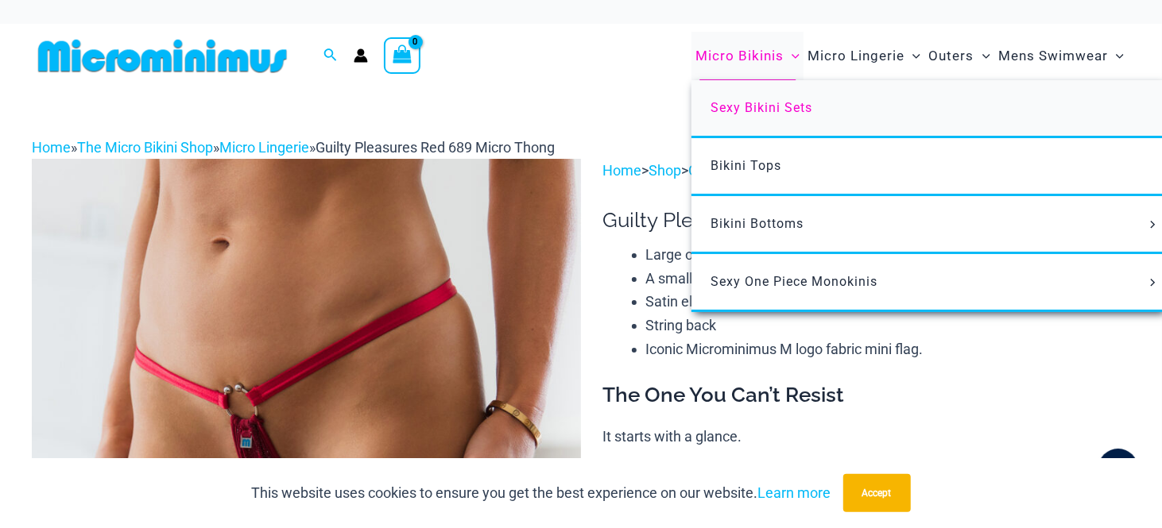
click at [765, 115] on link "Sexy Bikini Sets" at bounding box center [927, 109] width 473 height 58
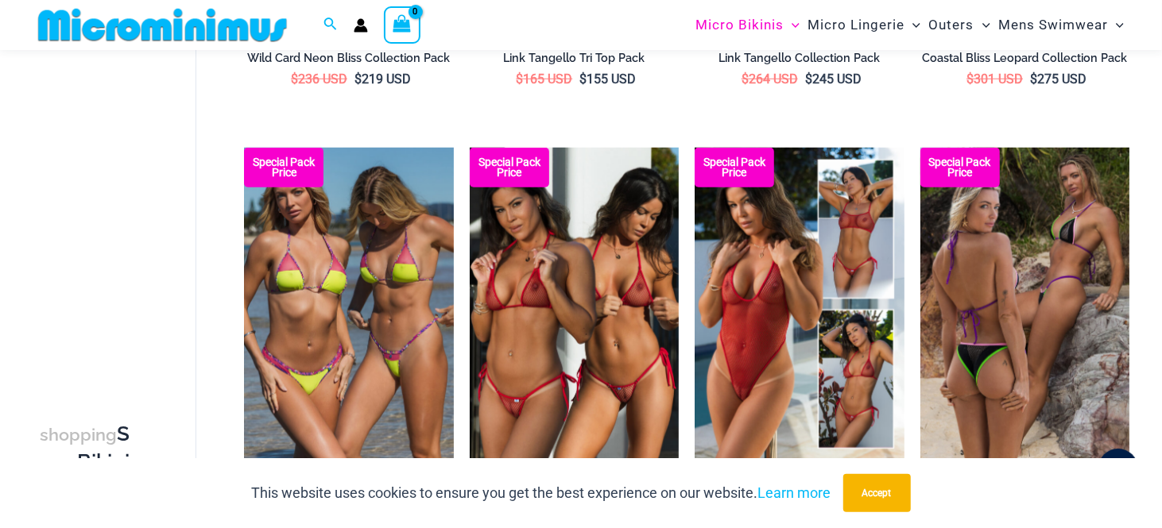
scroll to position [940, 0]
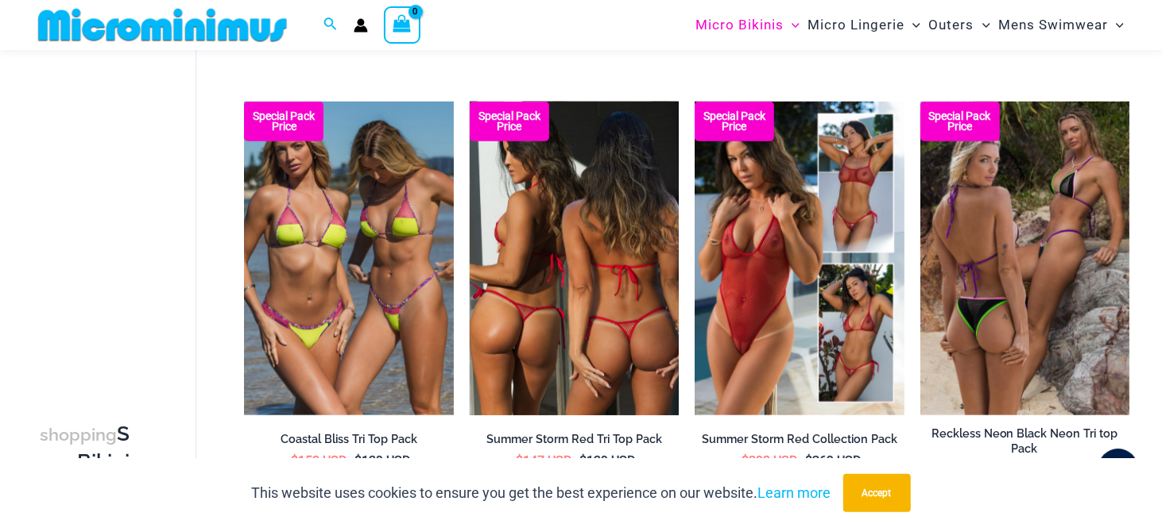
click at [603, 281] on img at bounding box center [574, 259] width 209 height 314
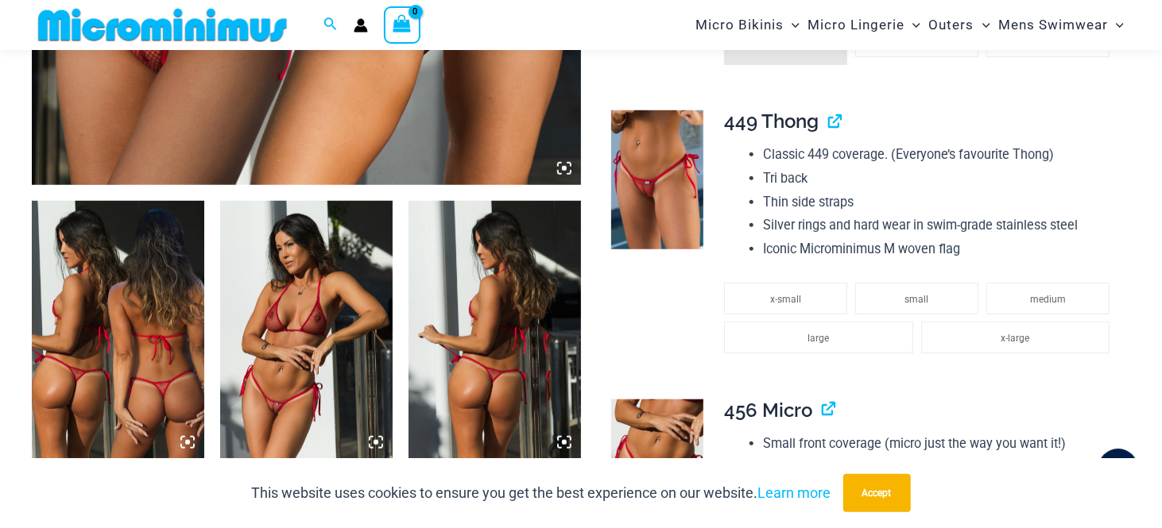
scroll to position [786, 0]
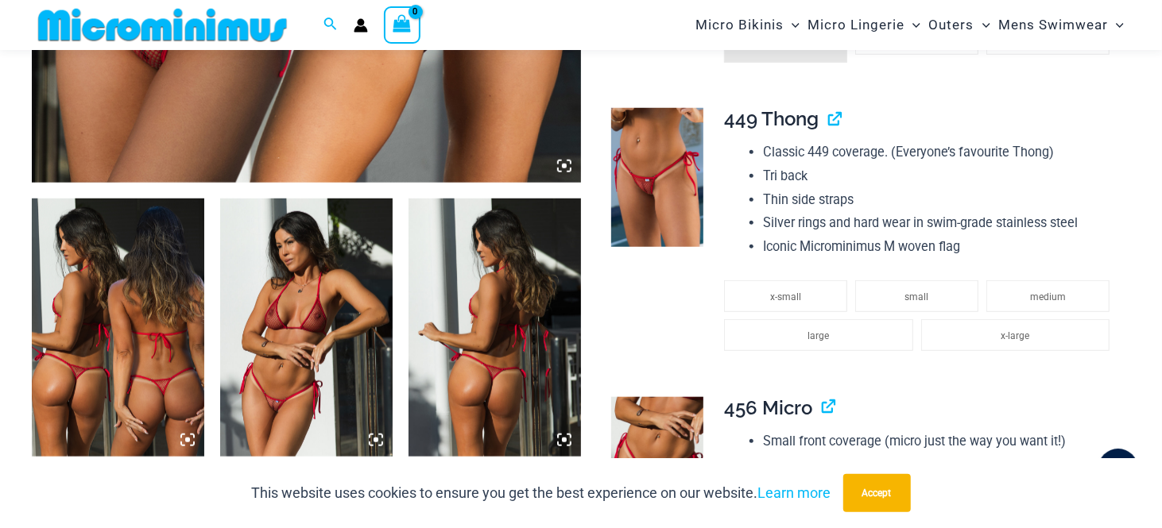
click at [119, 303] on img at bounding box center [118, 328] width 172 height 258
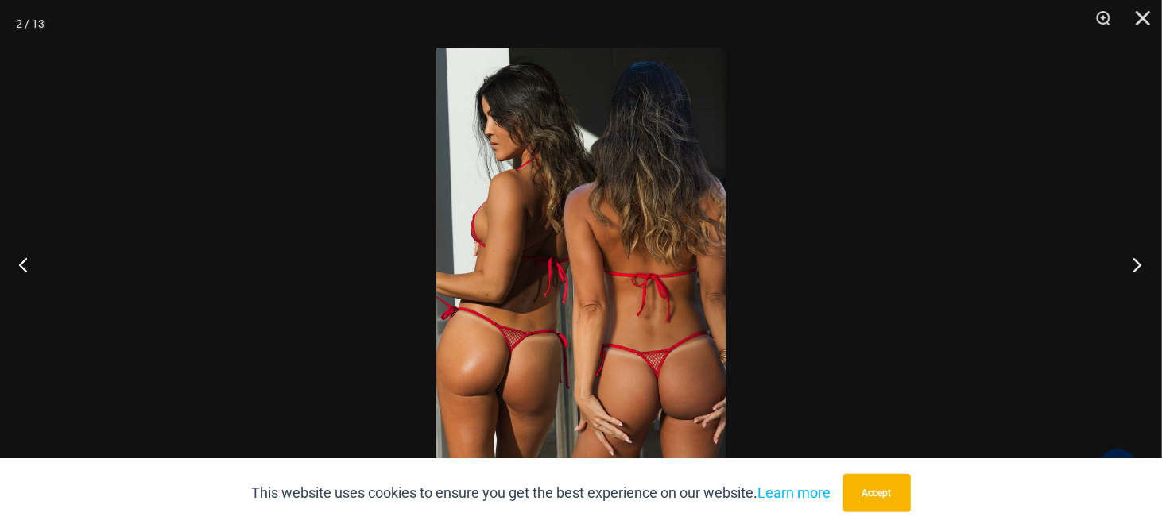
click at [1137, 269] on button "Next" at bounding box center [1132, 264] width 60 height 79
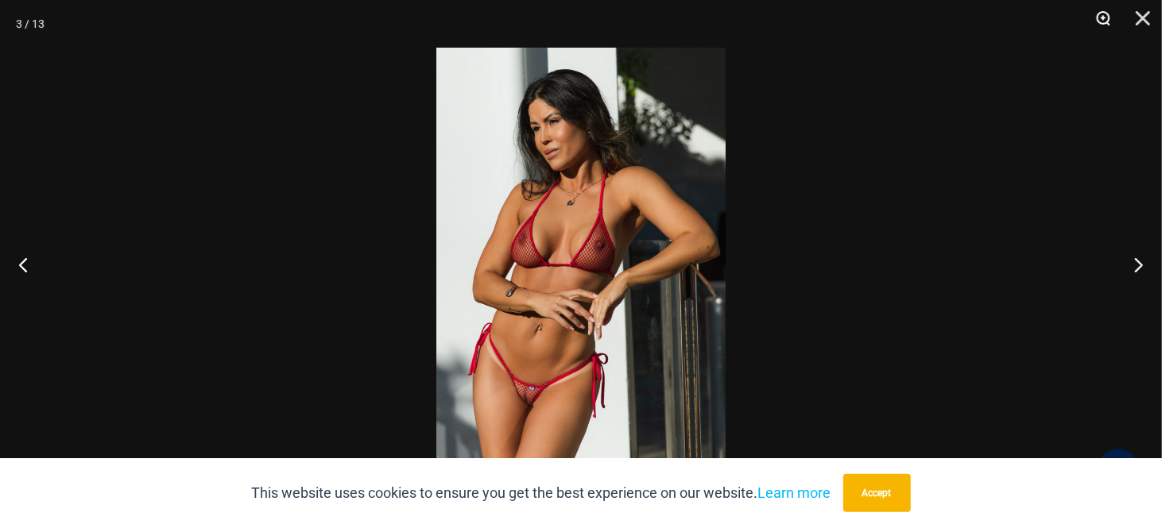
click at [1106, 8] on button "Zoom" at bounding box center [1097, 24] width 40 height 48
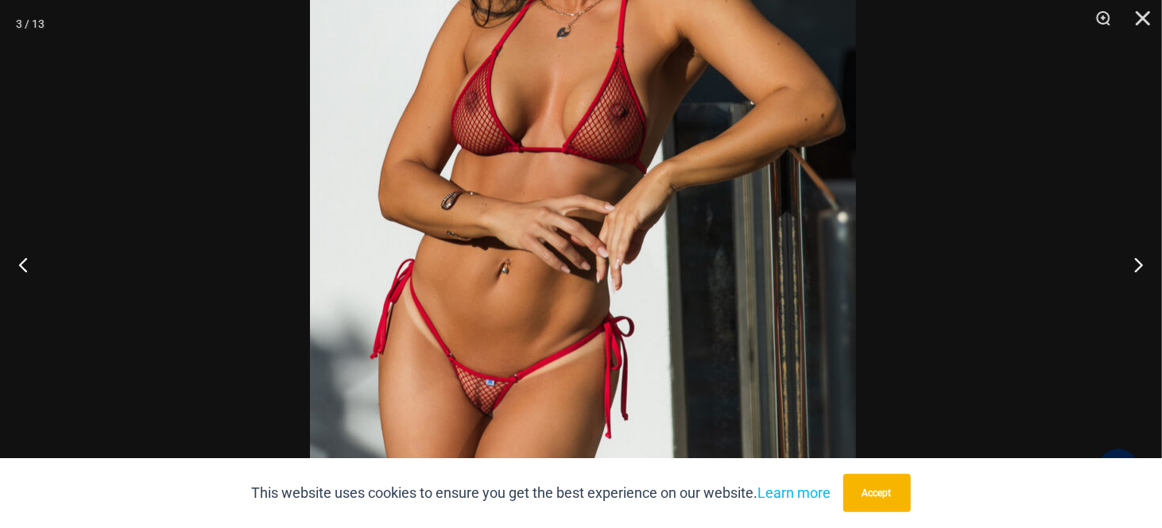
click at [718, 253] on img at bounding box center [583, 148] width 546 height 818
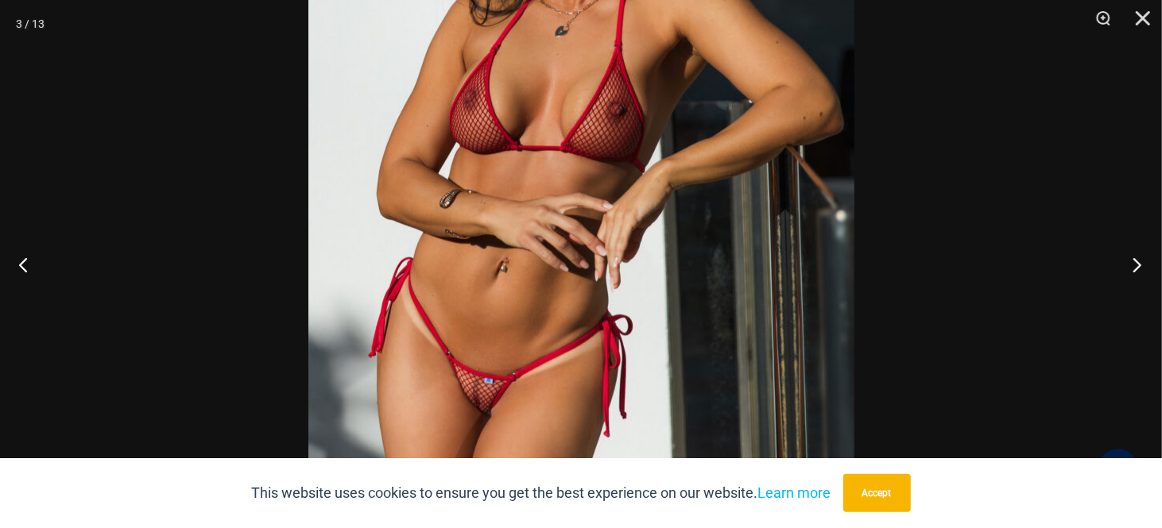
click at [1139, 271] on button "Next" at bounding box center [1132, 264] width 60 height 79
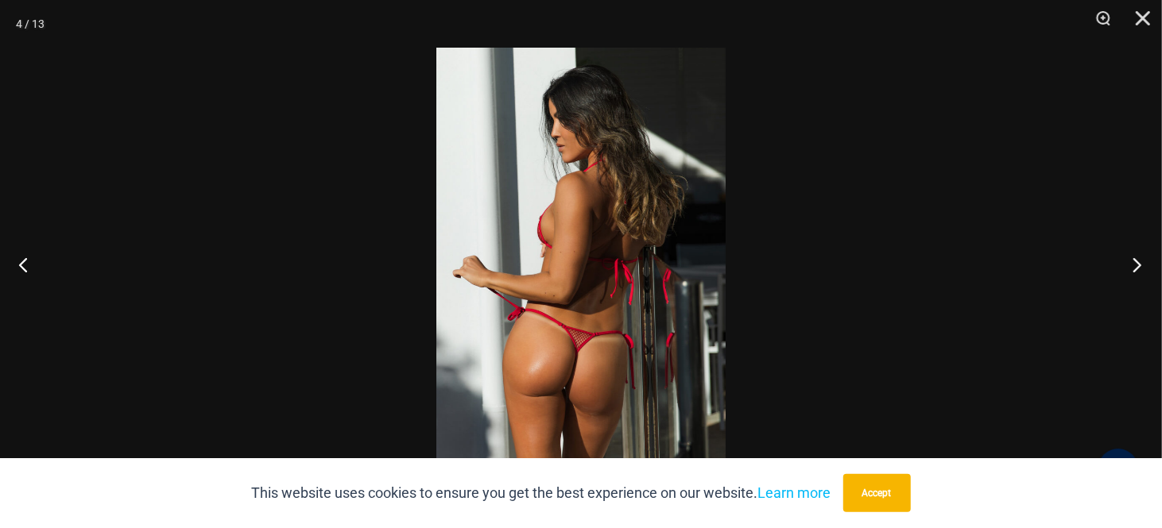
click at [1142, 261] on button "Next" at bounding box center [1132, 264] width 60 height 79
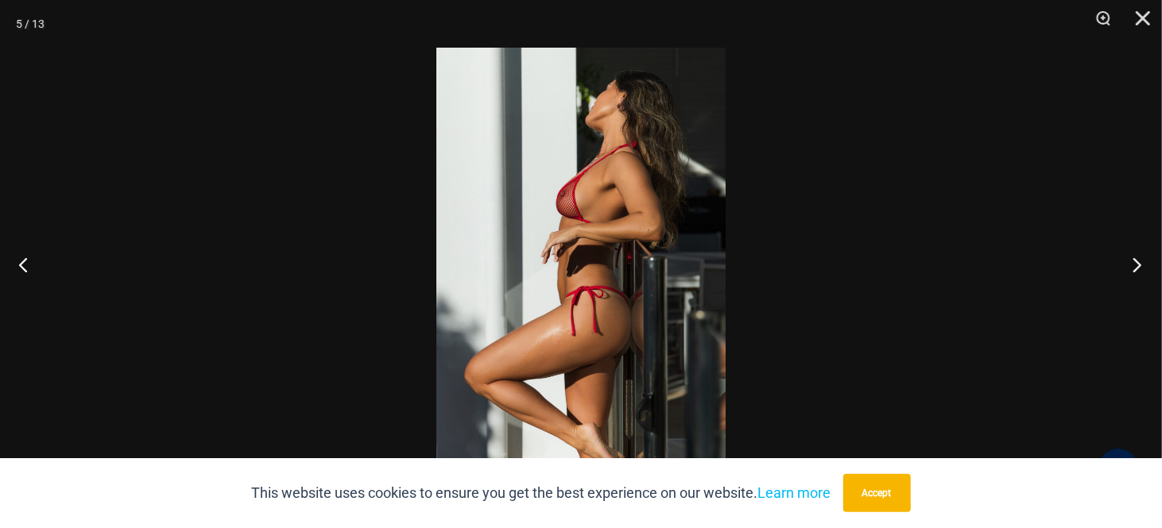
click at [1142, 261] on button "Next" at bounding box center [1132, 264] width 60 height 79
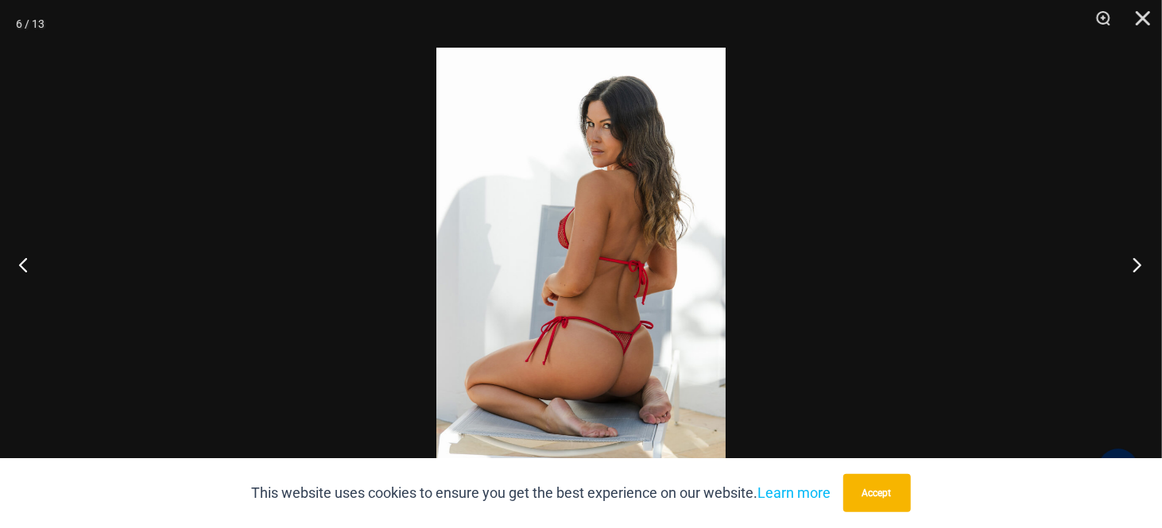
click at [1142, 261] on button "Next" at bounding box center [1132, 264] width 60 height 79
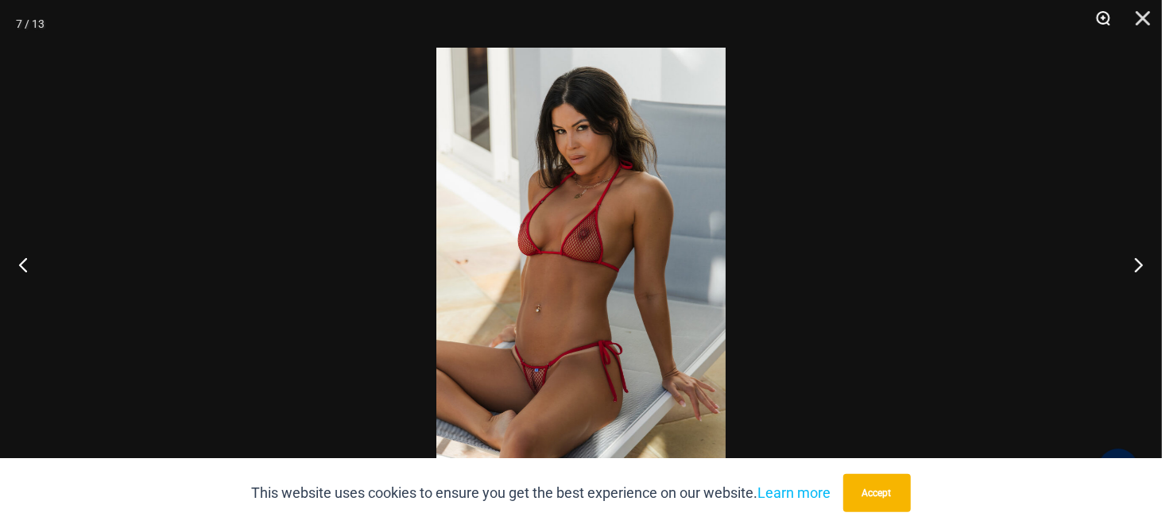
click at [1099, 15] on button "Zoom" at bounding box center [1097, 24] width 40 height 48
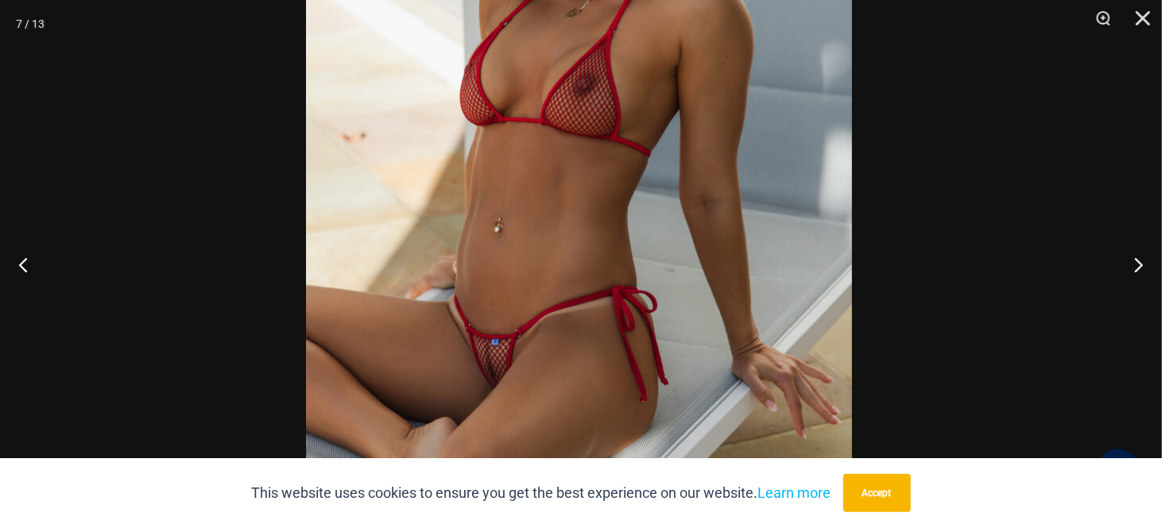
click at [653, 184] on img at bounding box center [579, 141] width 546 height 818
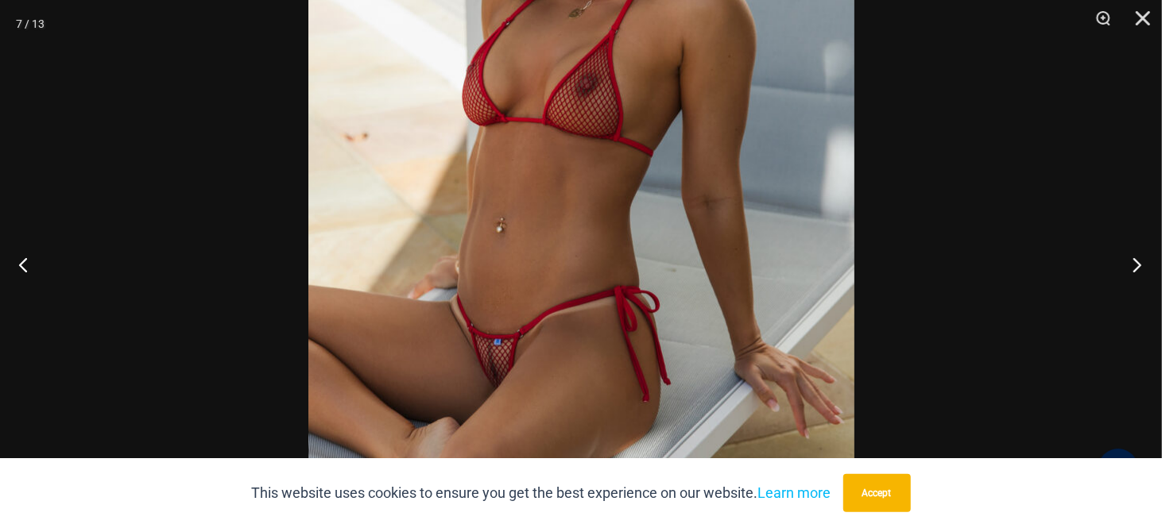
click at [1137, 264] on button "Next" at bounding box center [1132, 264] width 60 height 79
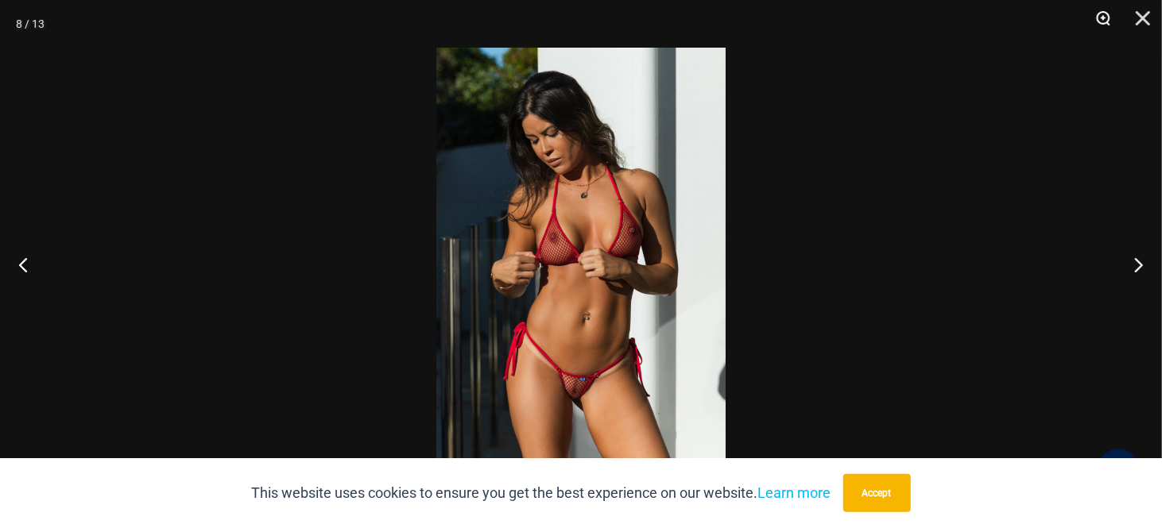
click at [1102, 19] on button "Zoom" at bounding box center [1097, 24] width 40 height 48
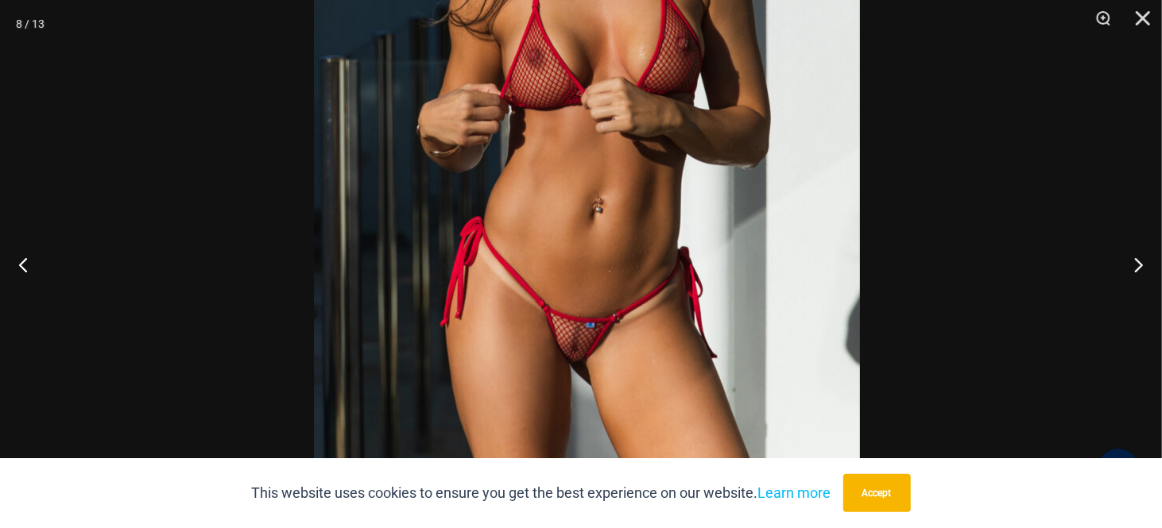
click at [766, 230] on img at bounding box center [587, 107] width 546 height 818
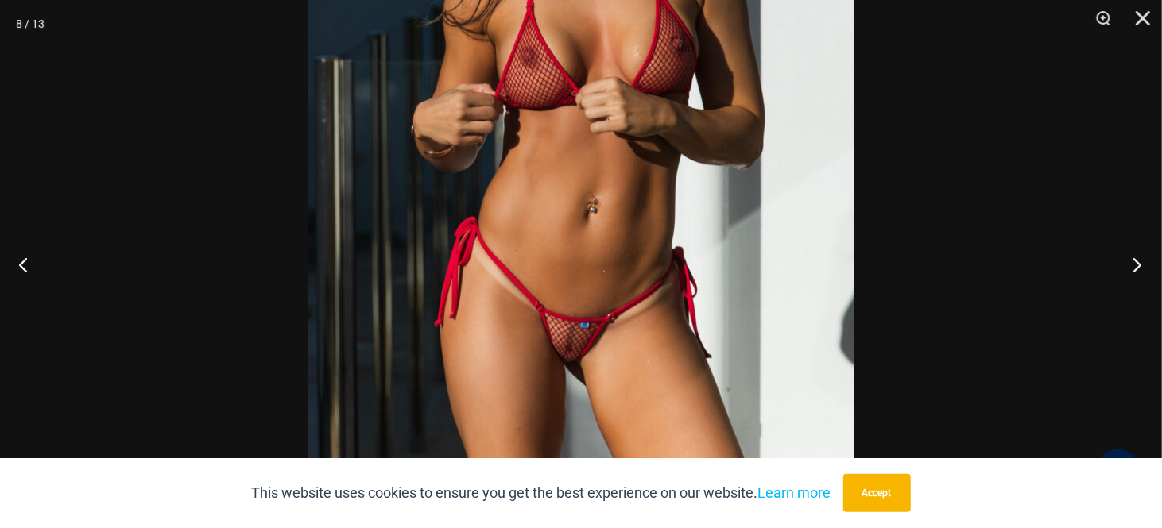
click at [1138, 257] on button "Next" at bounding box center [1132, 264] width 60 height 79
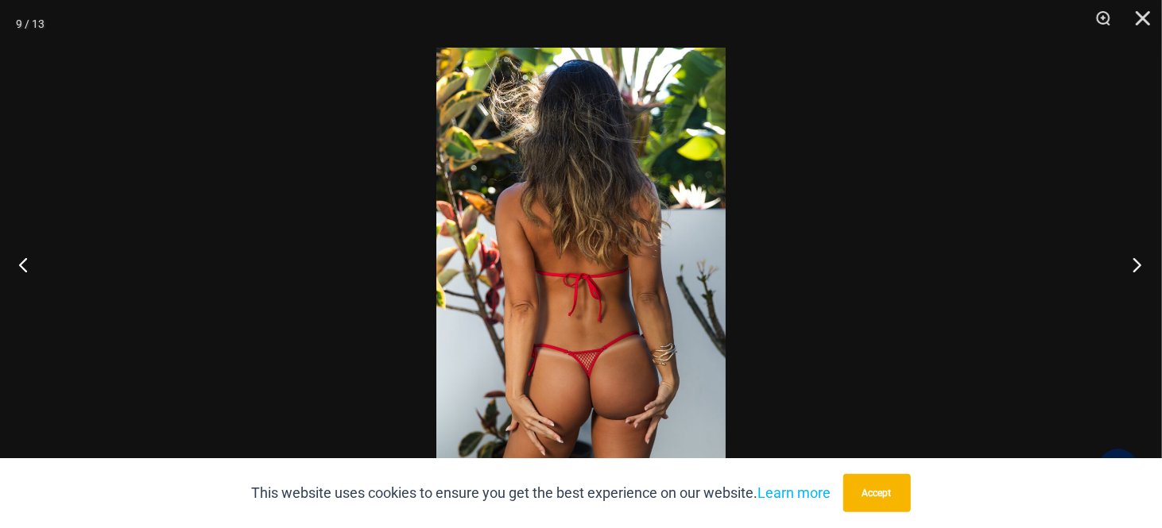
click at [1138, 257] on button "Next" at bounding box center [1132, 264] width 60 height 79
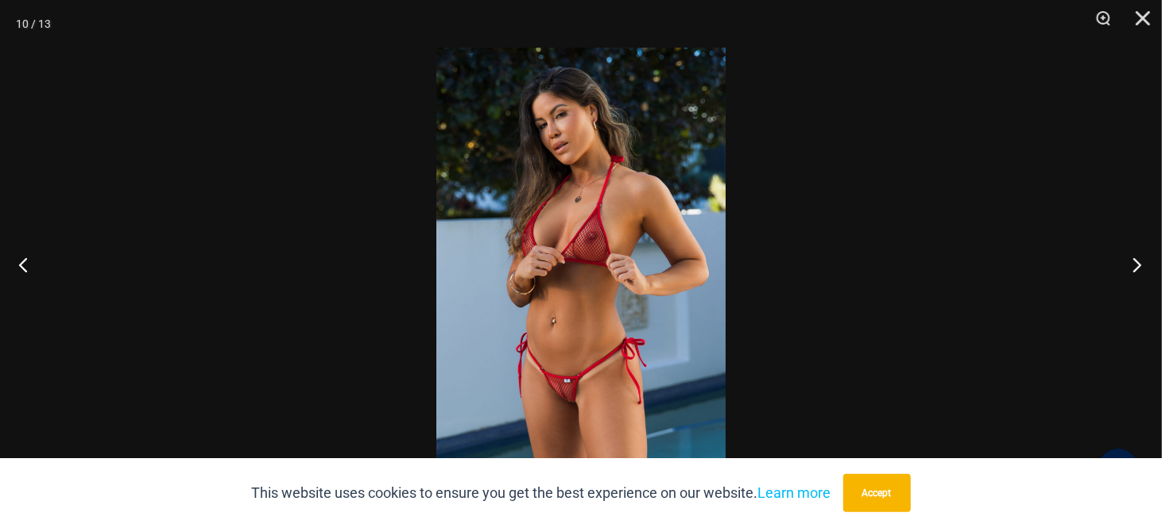
click at [1138, 257] on button "Next" at bounding box center [1132, 264] width 60 height 79
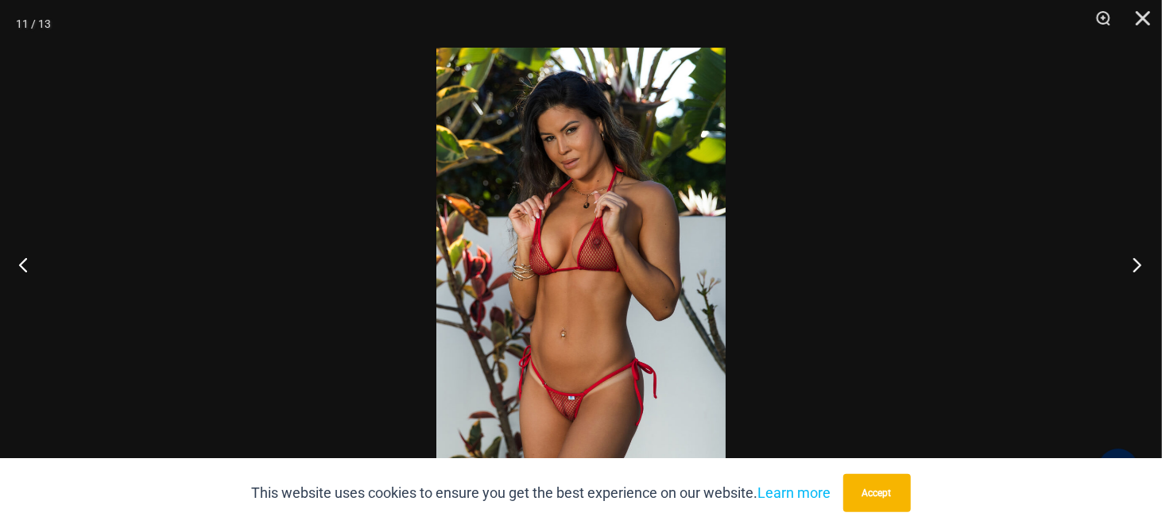
click at [1138, 257] on button "Next" at bounding box center [1132, 264] width 60 height 79
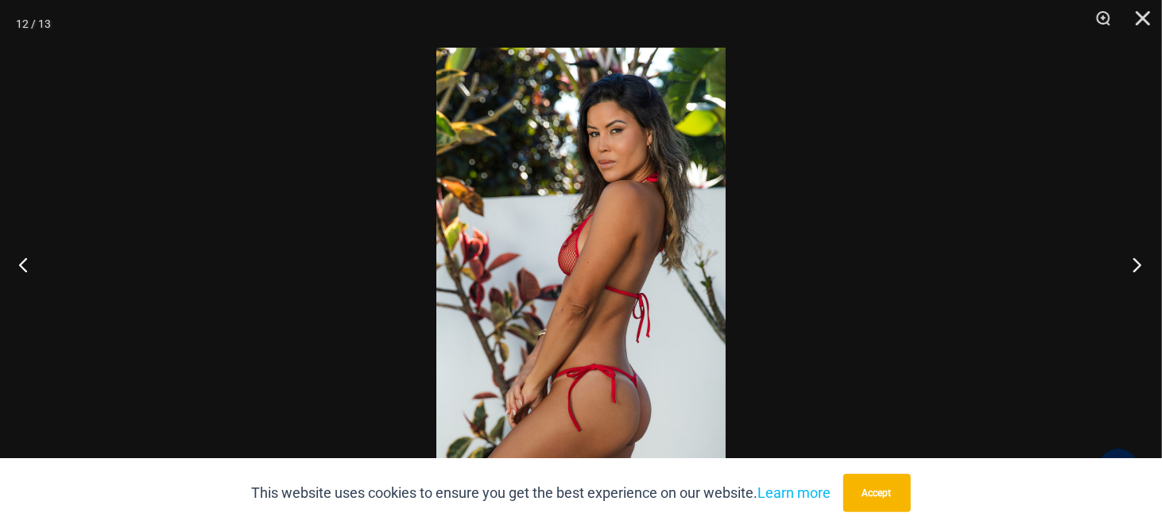
click at [1138, 257] on button "Next" at bounding box center [1132, 264] width 60 height 79
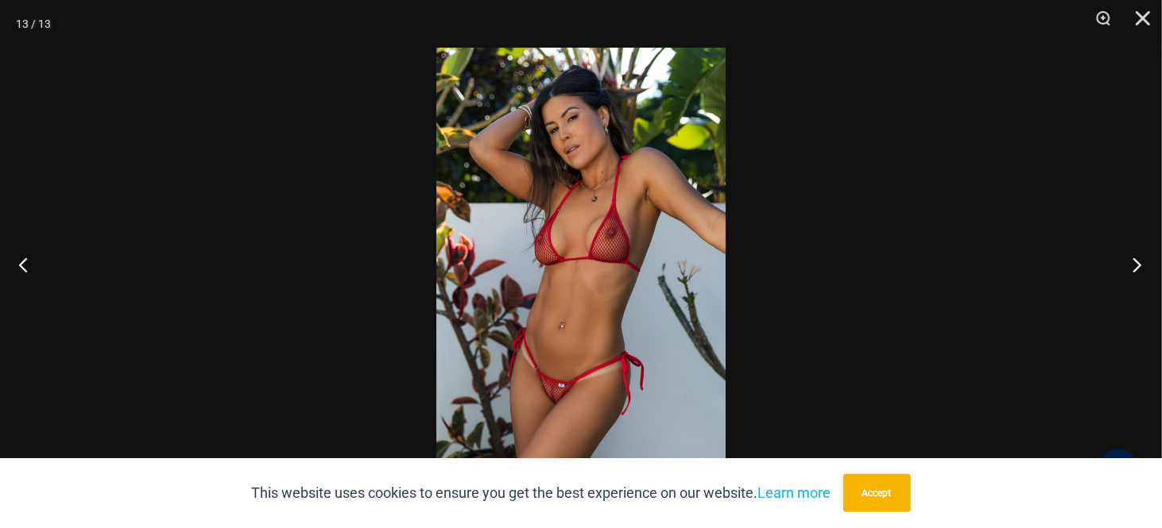
click at [1138, 257] on button "Next" at bounding box center [1132, 264] width 60 height 79
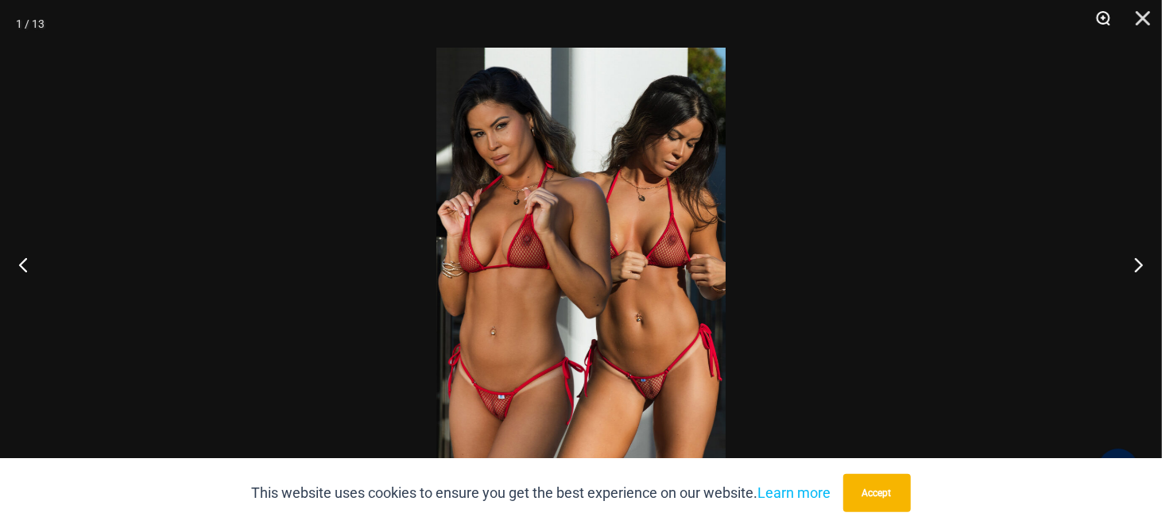
click at [1102, 10] on button "Zoom" at bounding box center [1097, 24] width 40 height 48
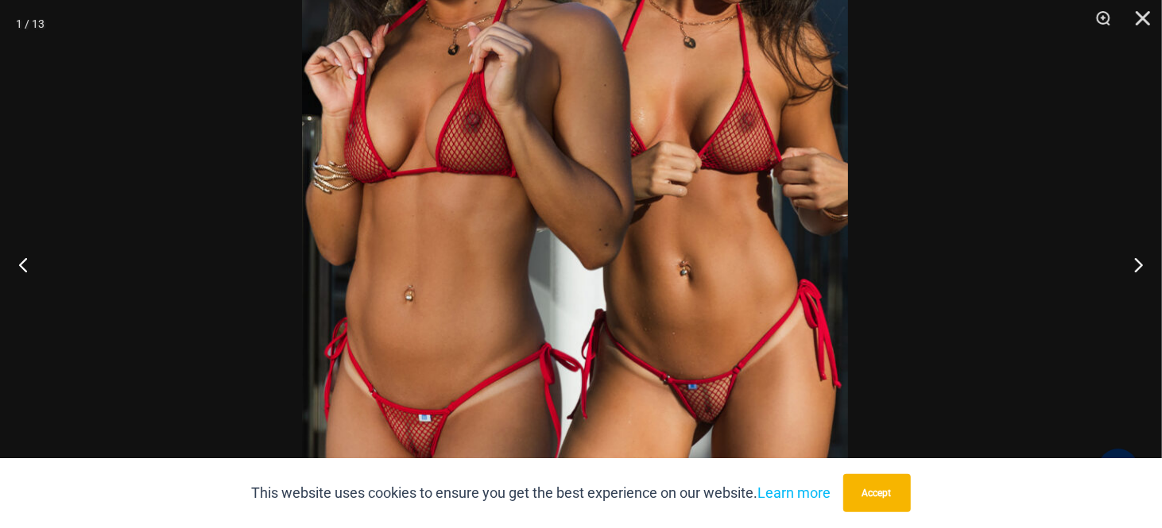
click at [754, 233] on img at bounding box center [575, 167] width 546 height 818
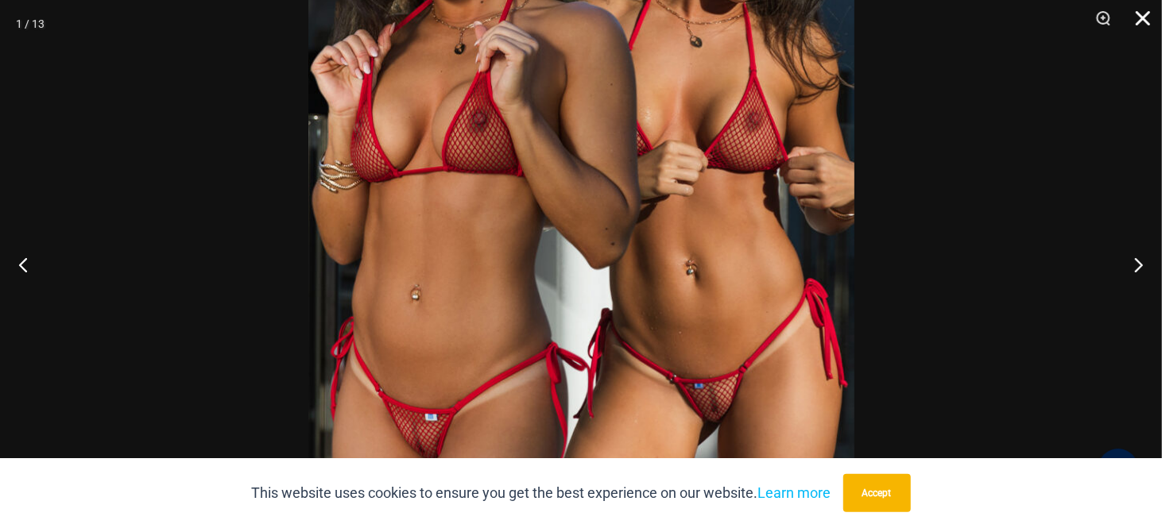
click at [1142, 16] on button "Close" at bounding box center [1137, 24] width 40 height 48
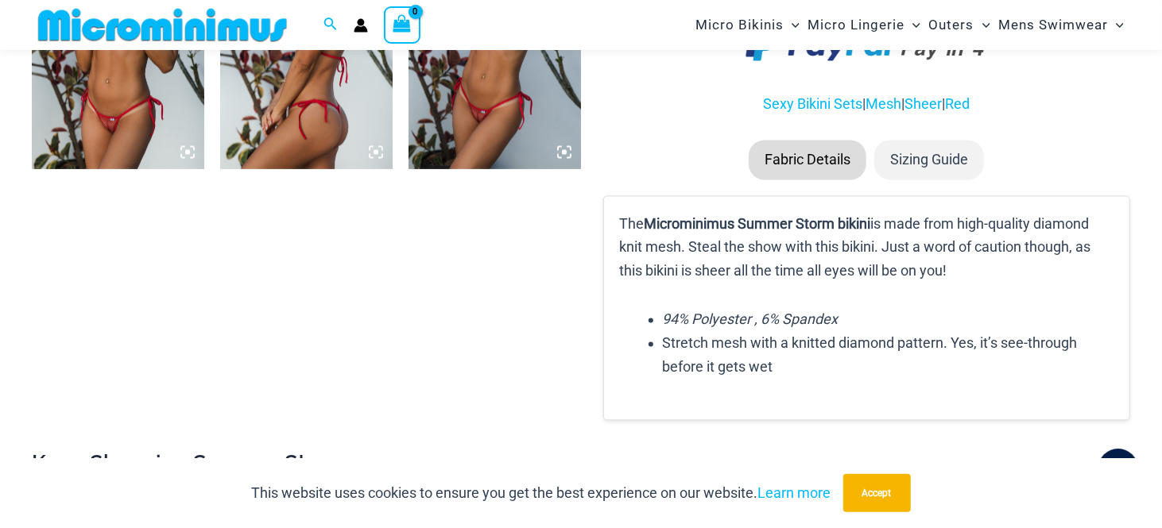
scroll to position [2375, 0]
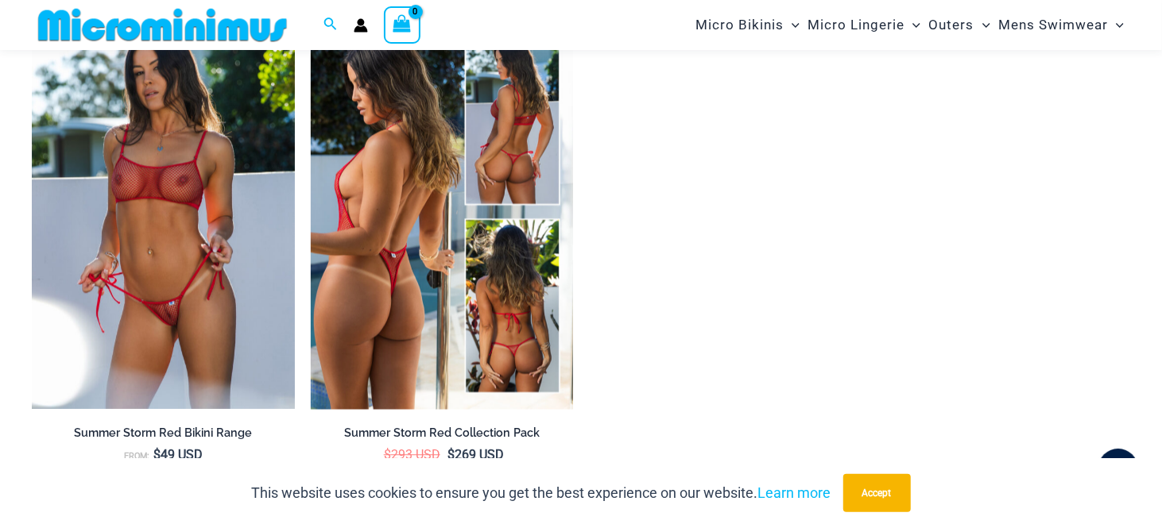
click at [414, 288] on img at bounding box center [442, 212] width 263 height 394
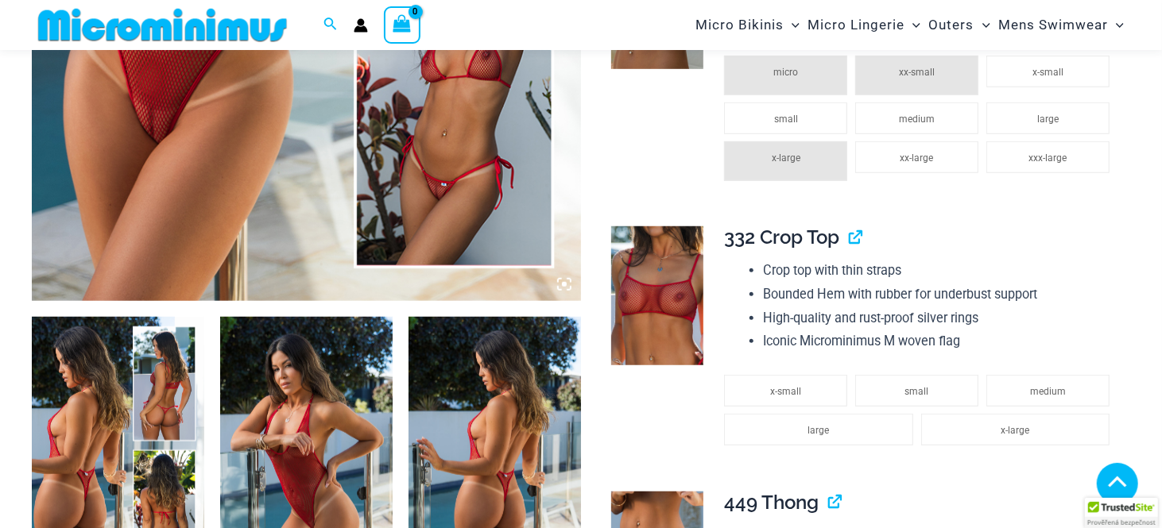
scroll to position [700, 0]
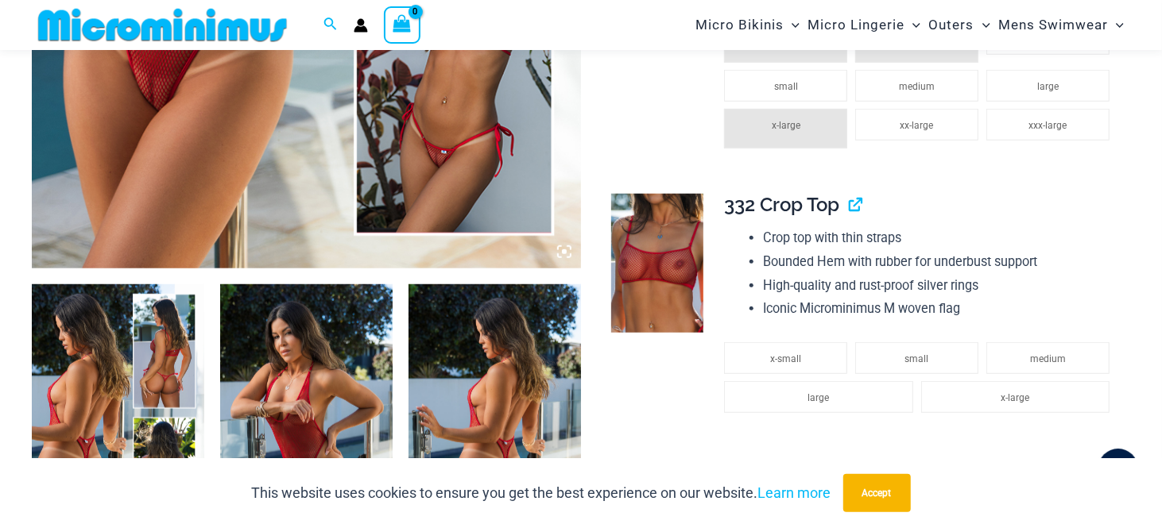
click at [145, 387] on img at bounding box center [118, 413] width 172 height 258
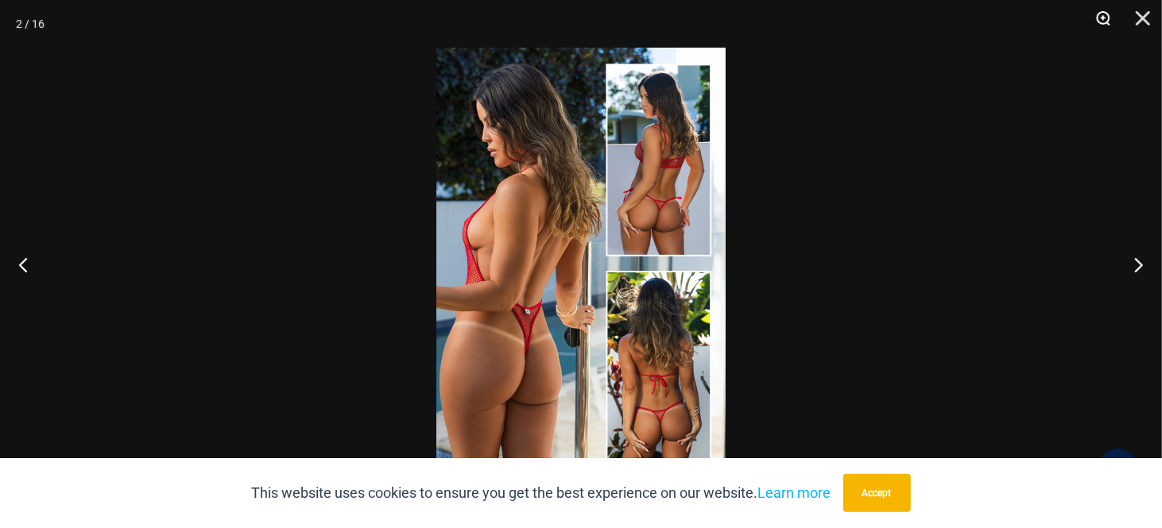
click at [1109, 21] on button "Zoom" at bounding box center [1097, 24] width 40 height 48
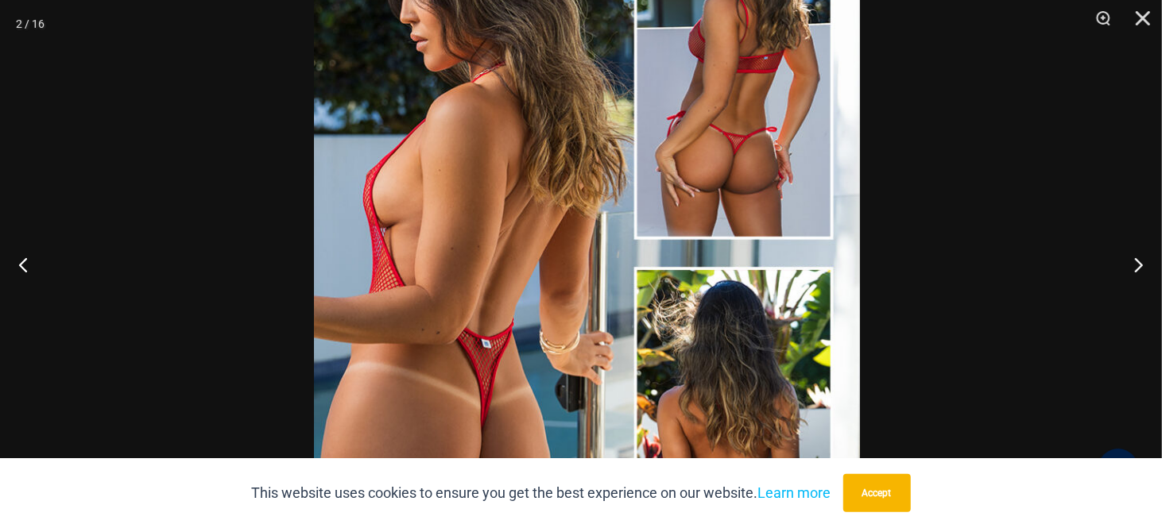
click at [713, 313] on img at bounding box center [587, 254] width 546 height 818
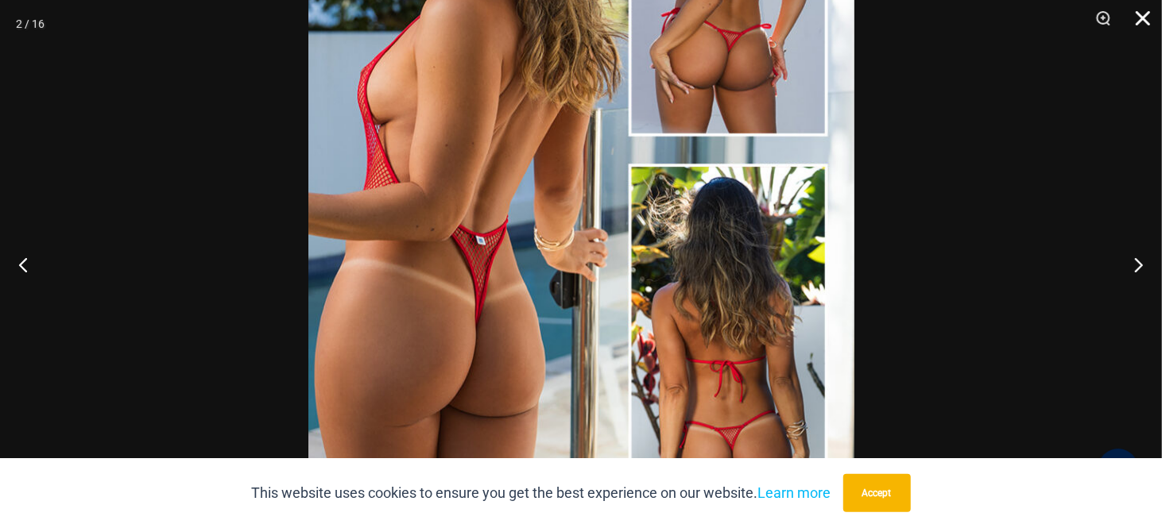
click at [1136, 16] on button "Close" at bounding box center [1137, 24] width 40 height 48
